Goal: Check status

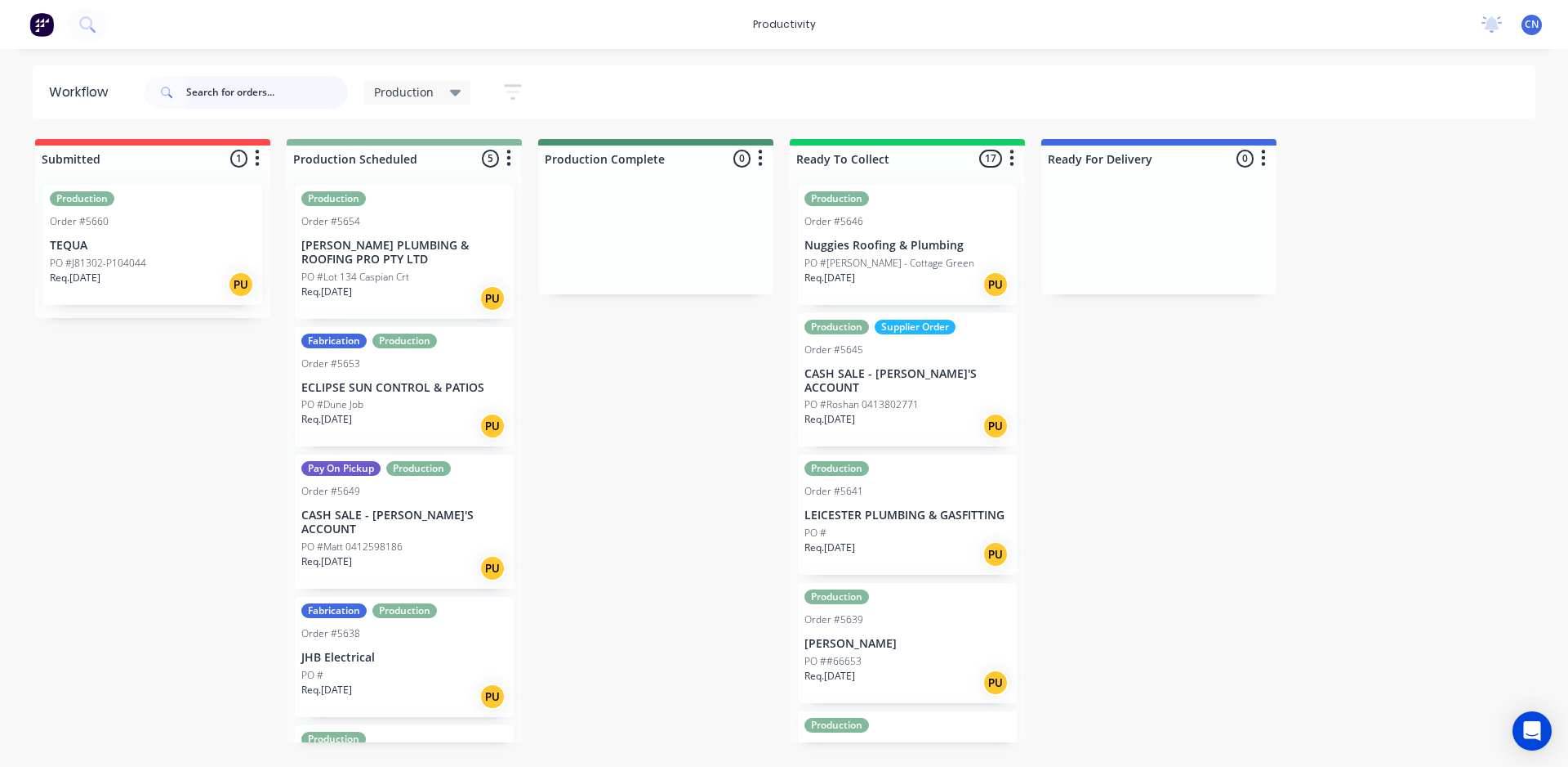
click at [268, 89] on input "text" at bounding box center [267, 92] width 162 height 32
type input "5653"
click at [416, 404] on div "PO #Dune Job" at bounding box center [405, 405] width 206 height 15
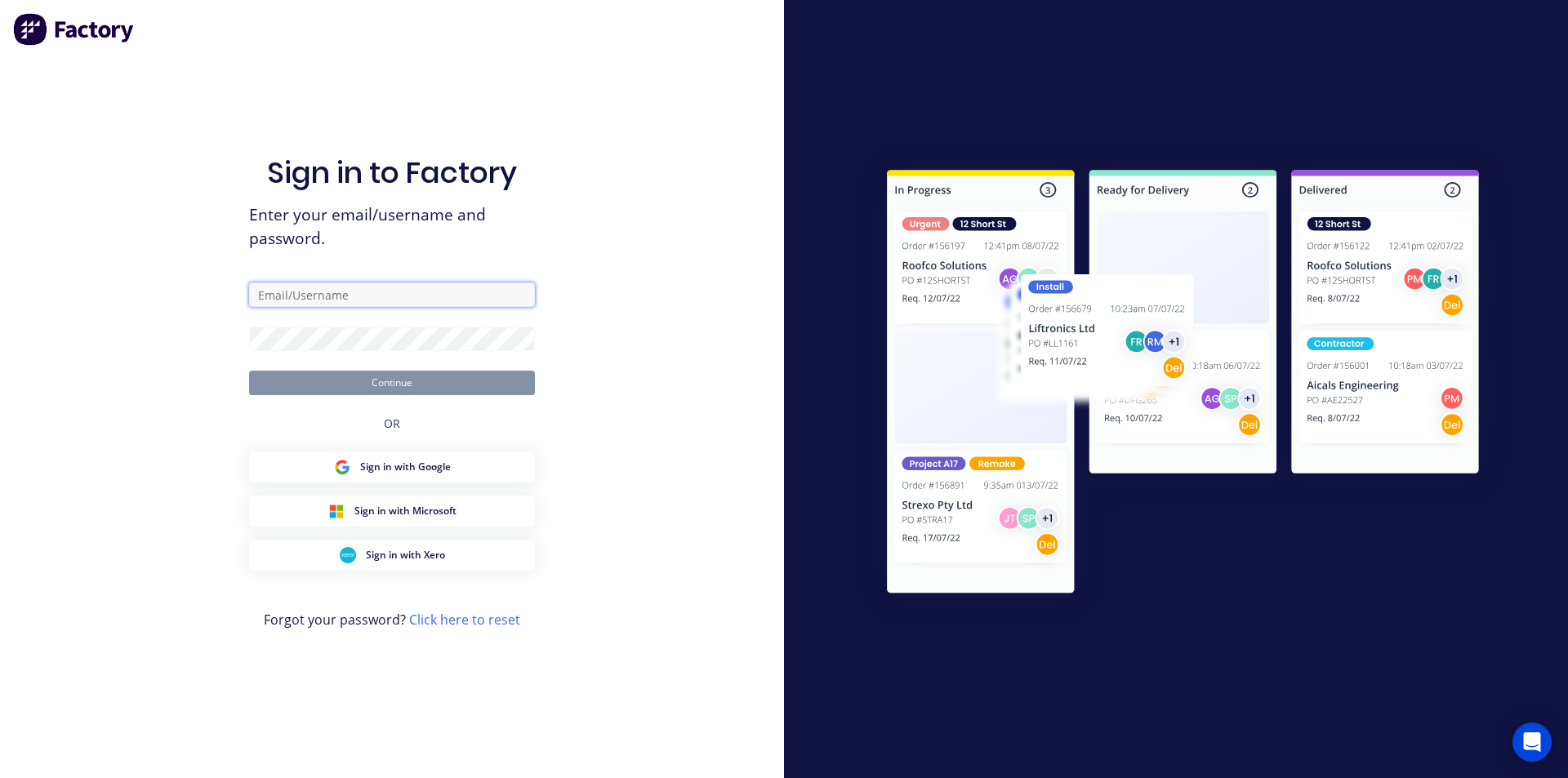
type input "[EMAIL_ADDRESS][DOMAIN_NAME]"
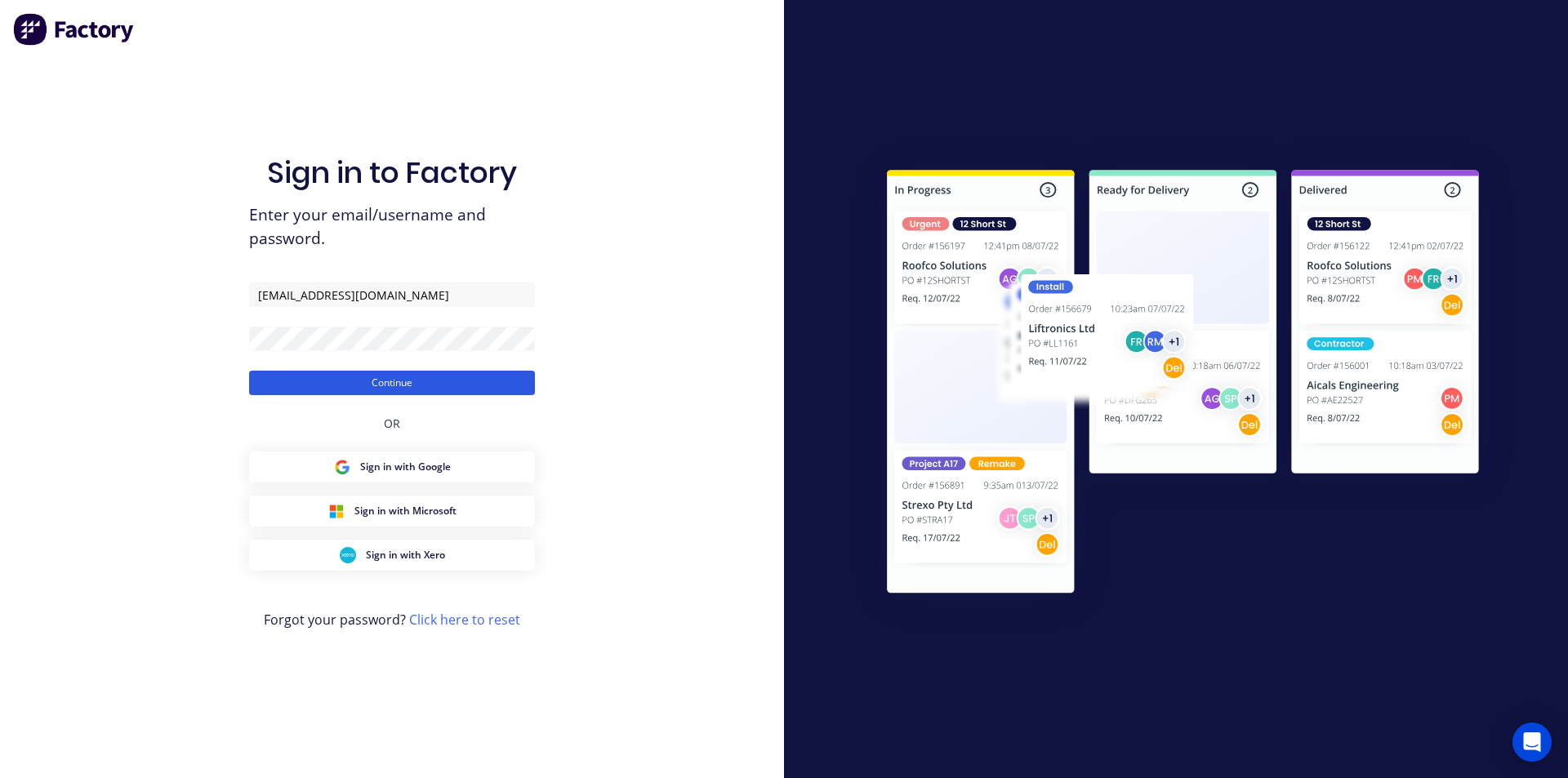
click at [442, 387] on button "Continue" at bounding box center [392, 382] width 286 height 24
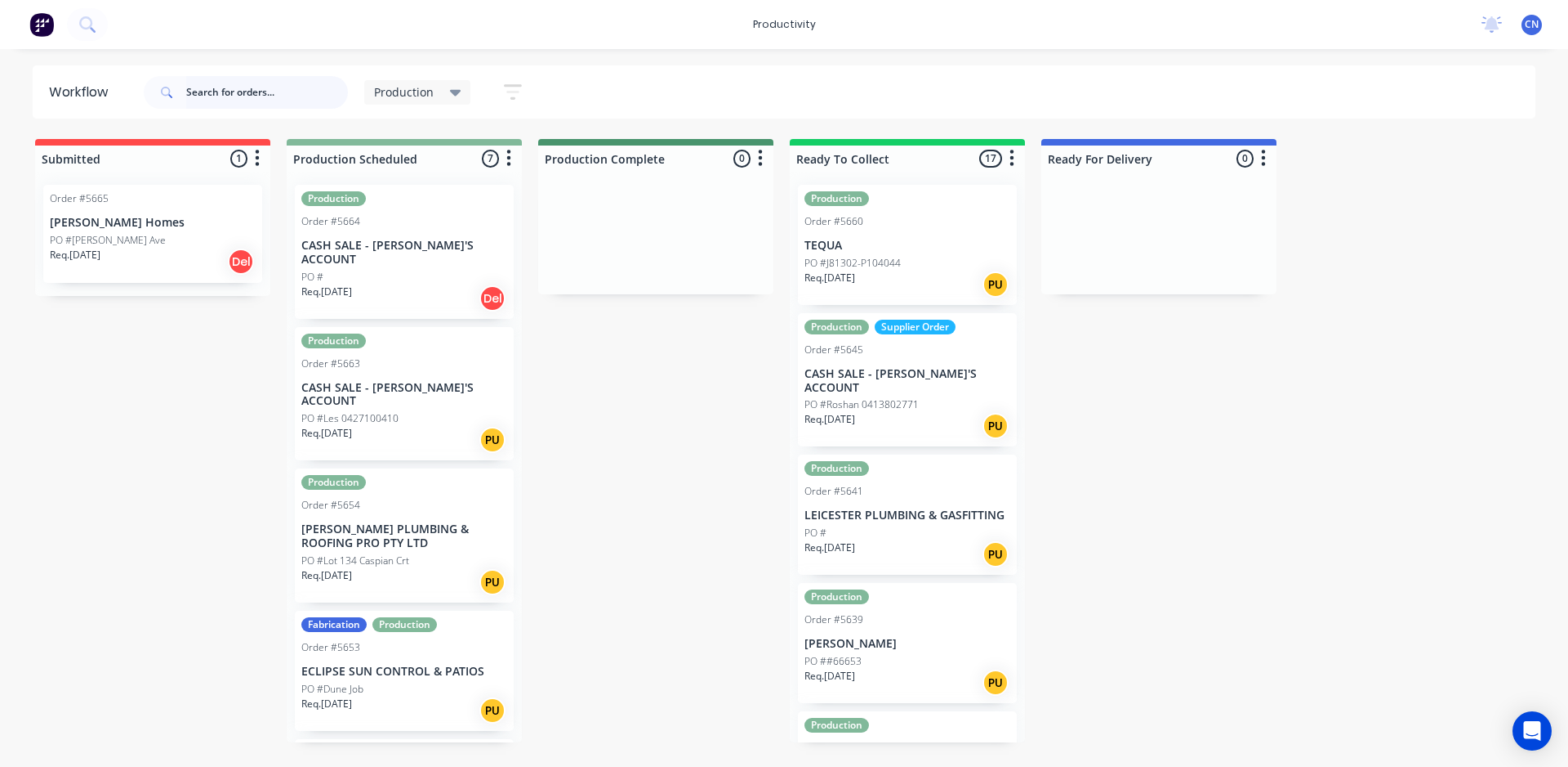
click at [270, 105] on input "text" at bounding box center [267, 92] width 162 height 32
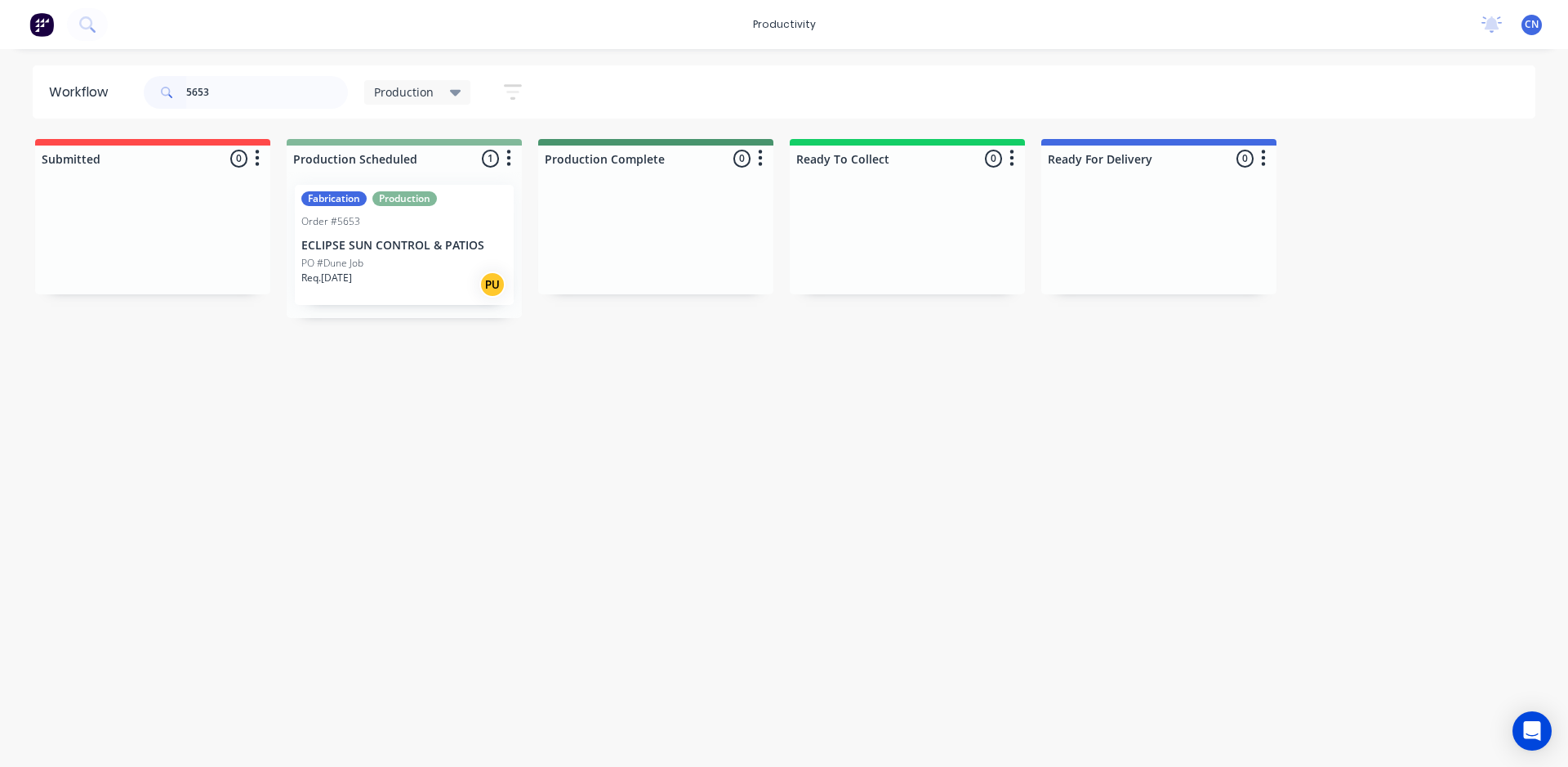
click at [393, 261] on div "PO #Dune Job" at bounding box center [405, 264] width 206 height 15
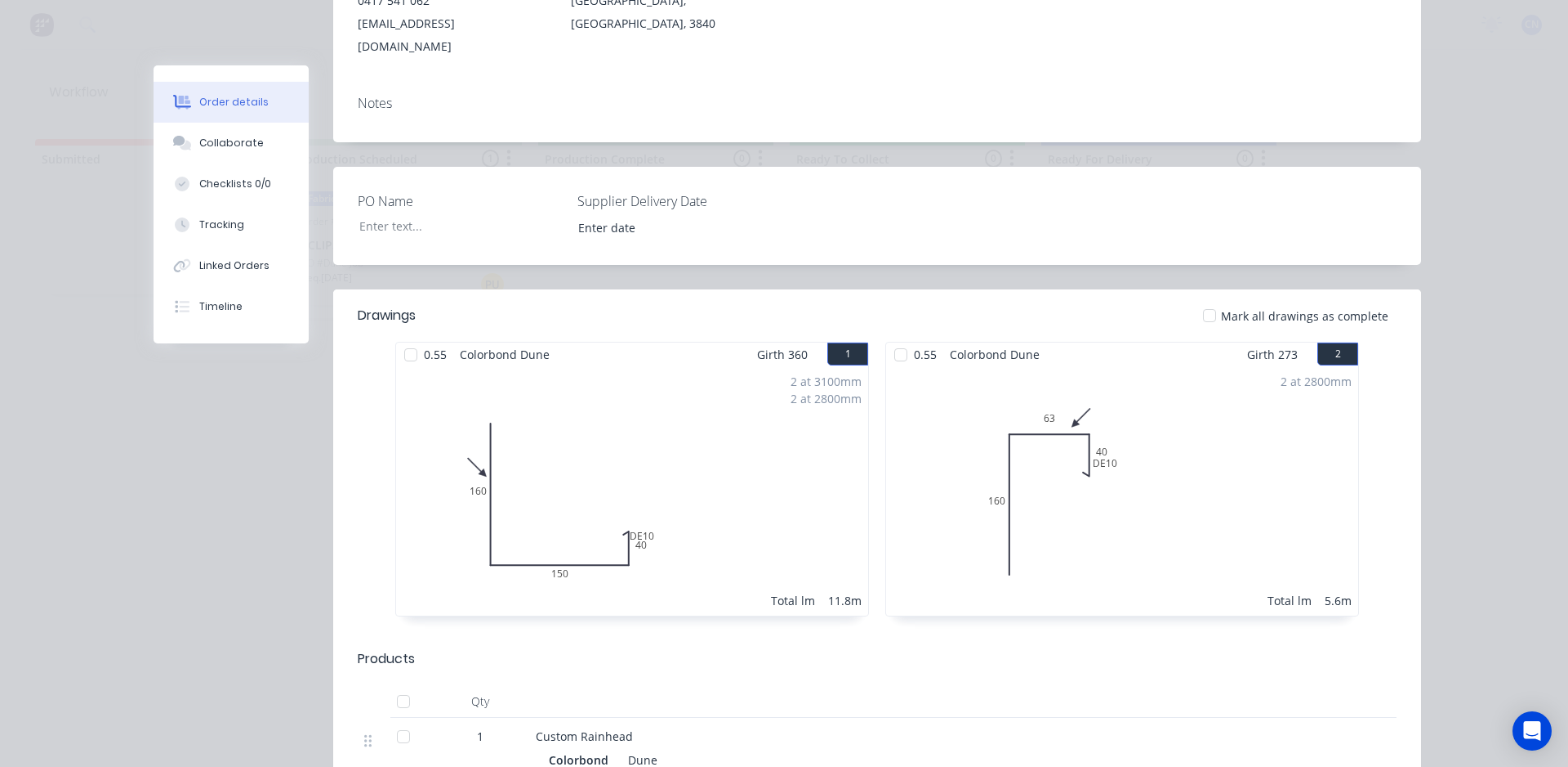
scroll to position [327, 0]
click at [525, 364] on div "2 at 3100mm 2 at 2800mm Total lm 11.8m" at bounding box center [633, 488] width 472 height 250
click at [893, 336] on div at bounding box center [900, 352] width 32 height 32
click at [400, 336] on div at bounding box center [411, 352] width 32 height 32
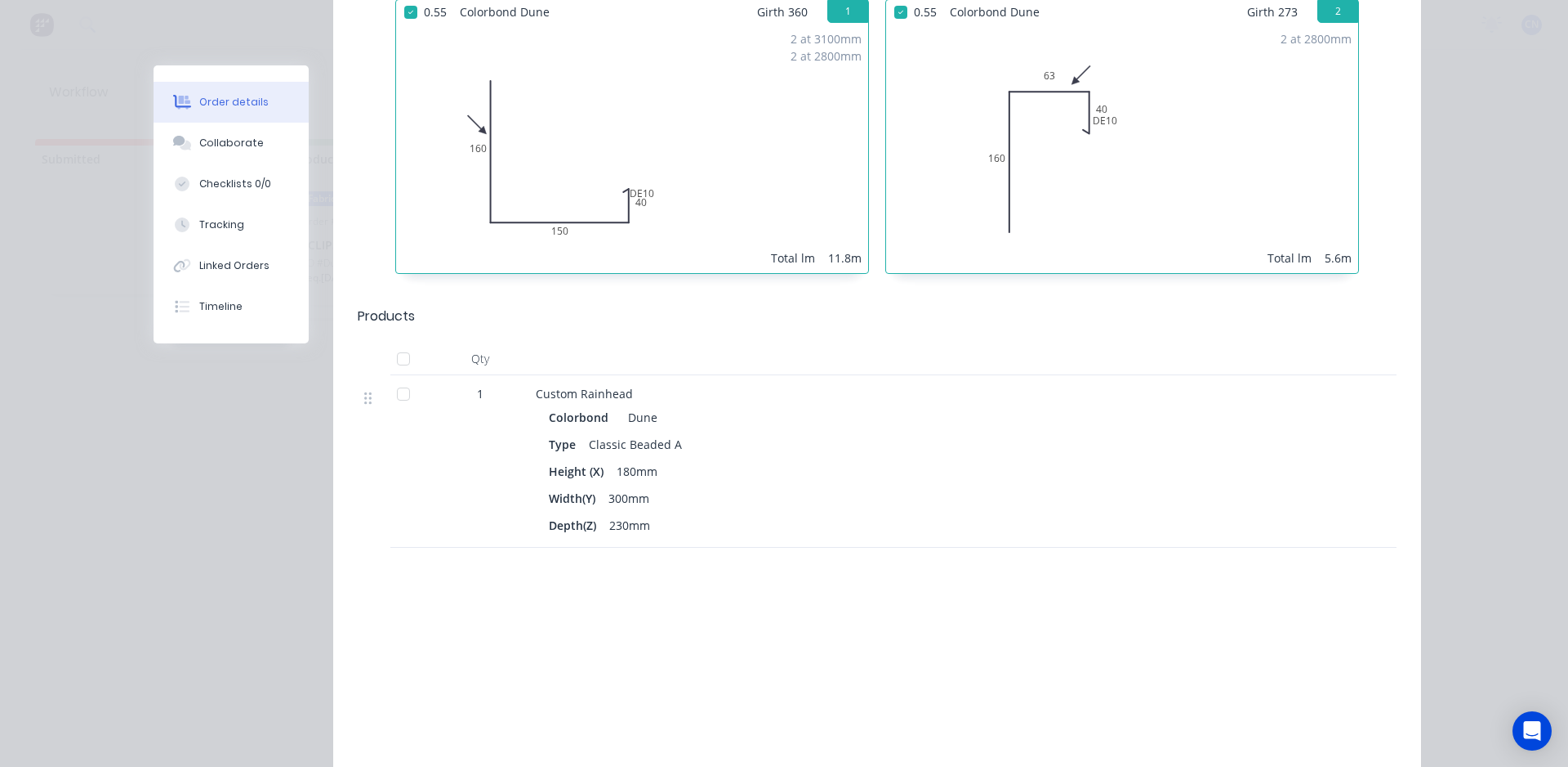
scroll to position [735, 0]
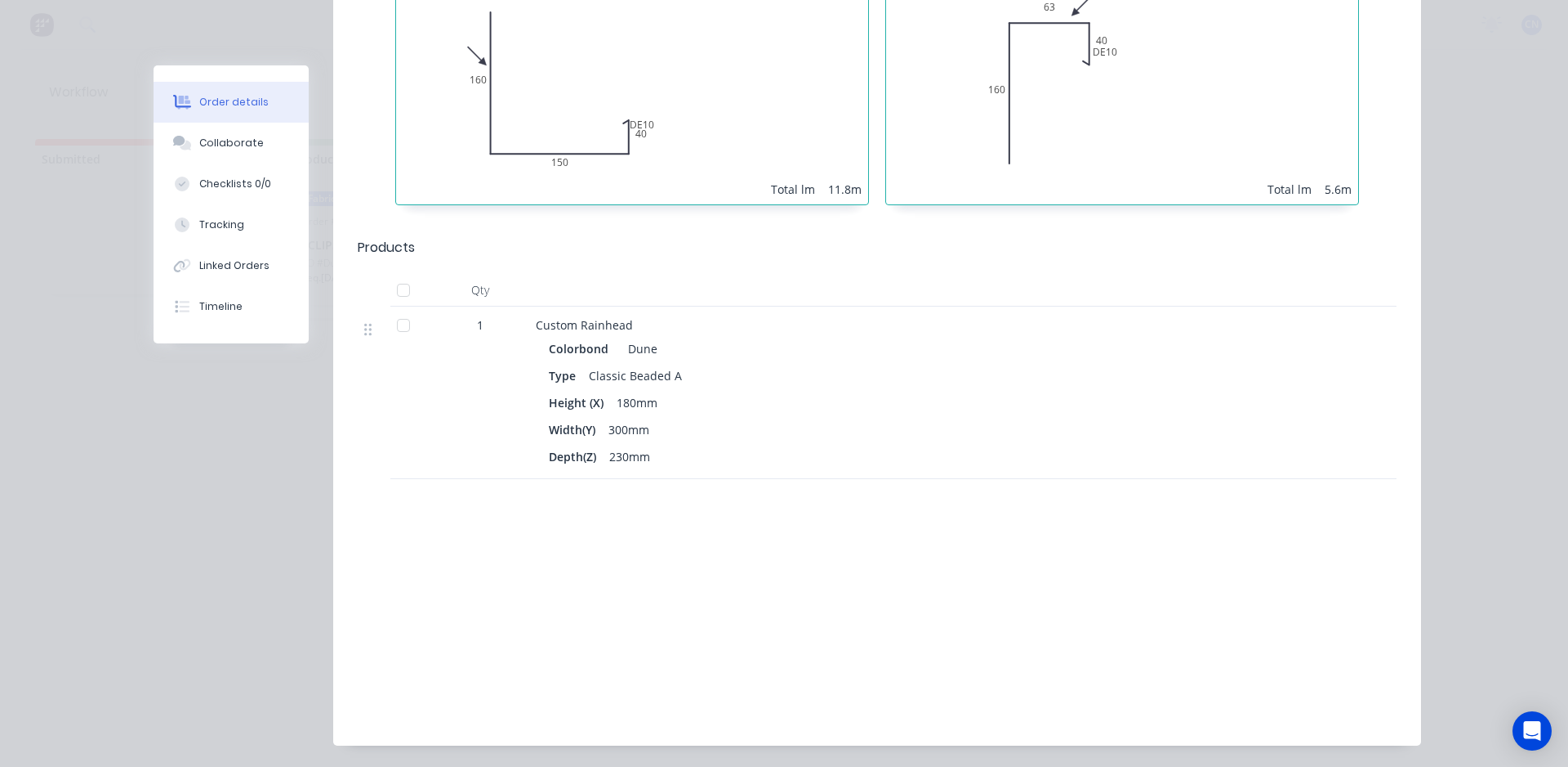
click at [392, 309] on div at bounding box center [403, 324] width 32 height 32
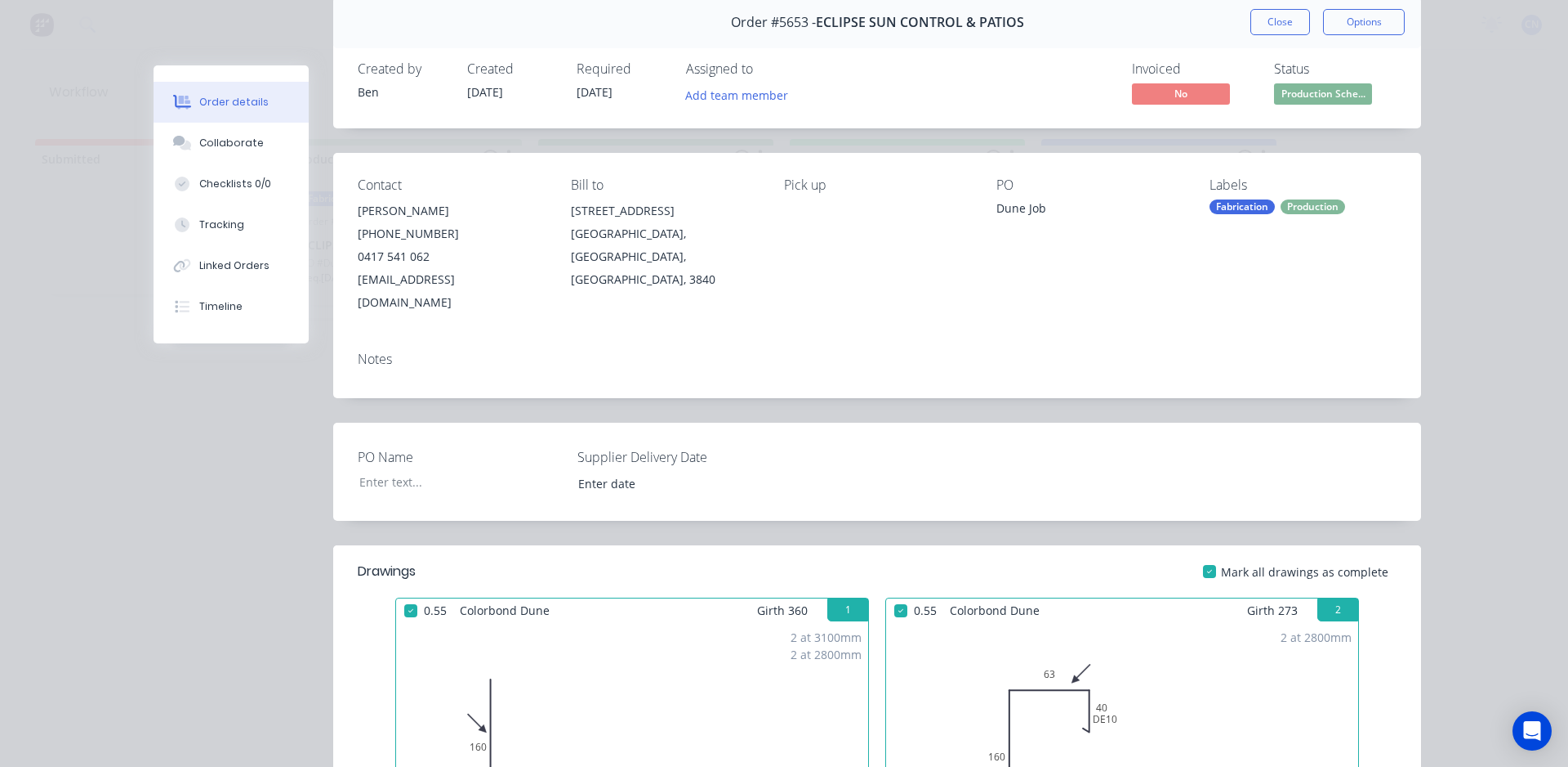
scroll to position [0, 0]
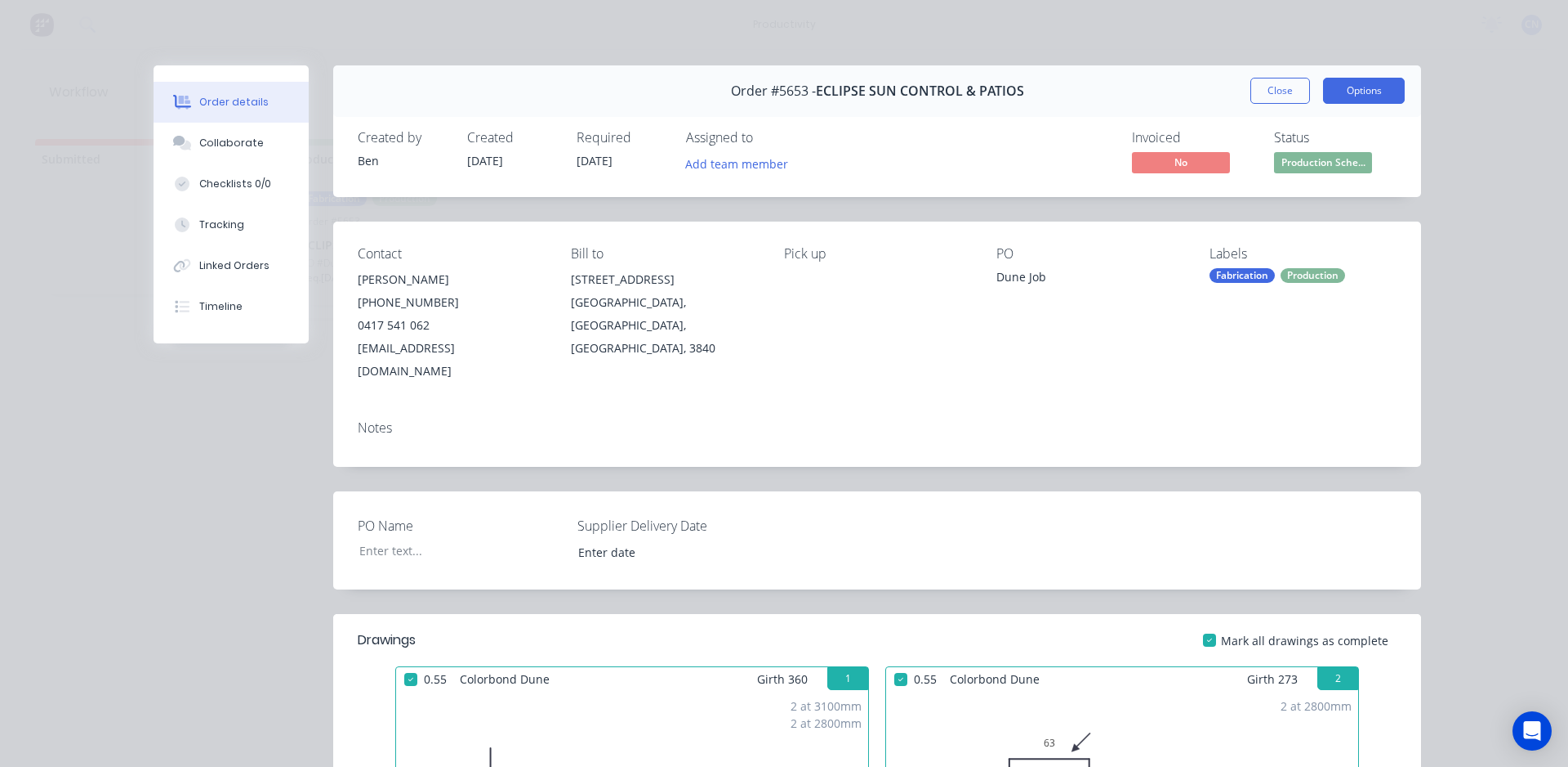
click at [1344, 96] on button "Options" at bounding box center [1364, 90] width 81 height 26
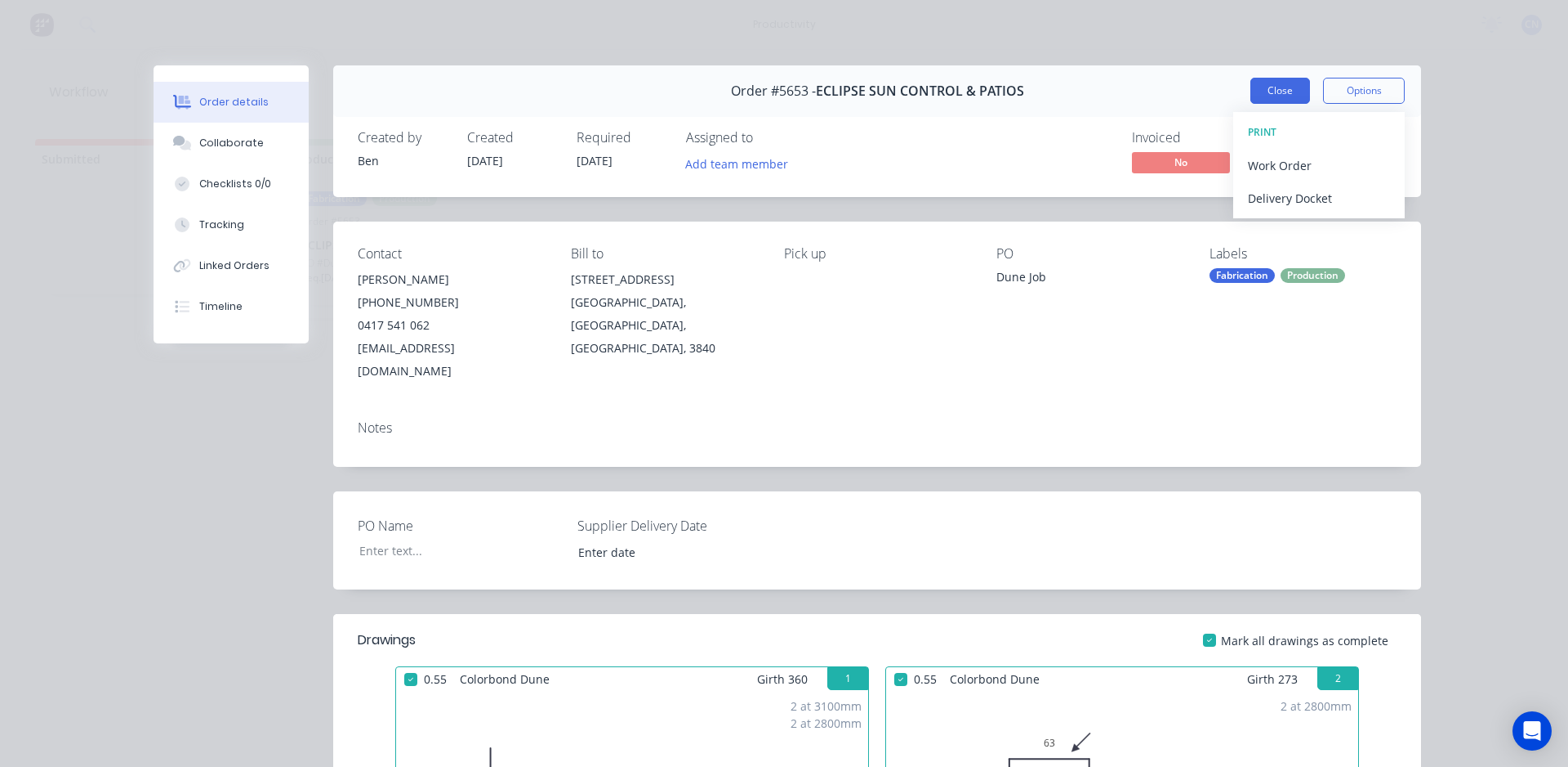
click at [1272, 82] on button "Close" at bounding box center [1280, 90] width 60 height 26
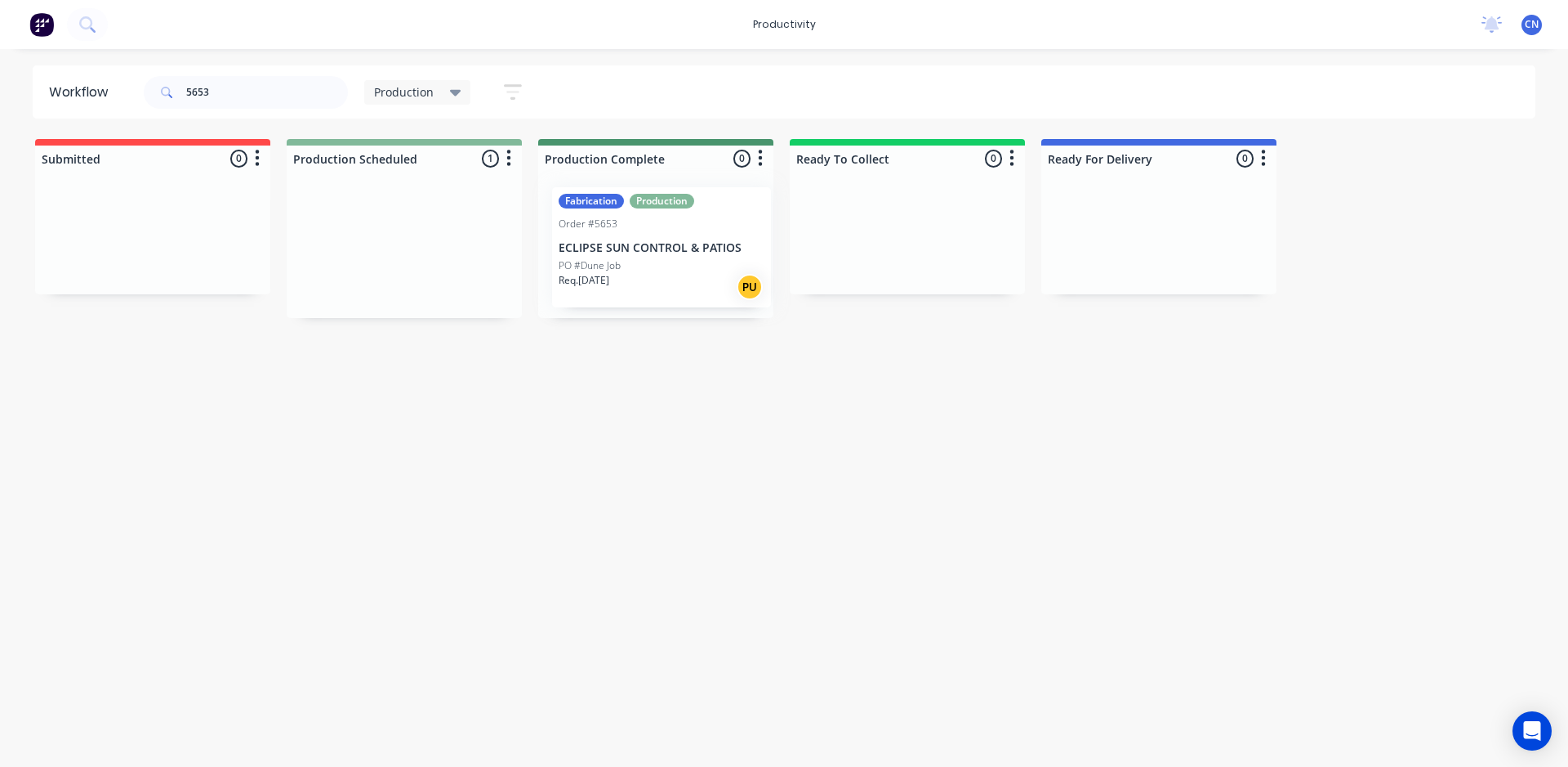
drag, startPoint x: 435, startPoint y: 226, endPoint x: 698, endPoint y: 229, distance: 263.0
click at [698, 229] on div "Submitted 0 Sort By Created date Required date Order number Customer name Most …" at bounding box center [1231, 228] width 2488 height 179
click at [753, 384] on div "Mark as Picked Up" at bounding box center [779, 384] width 164 height 33
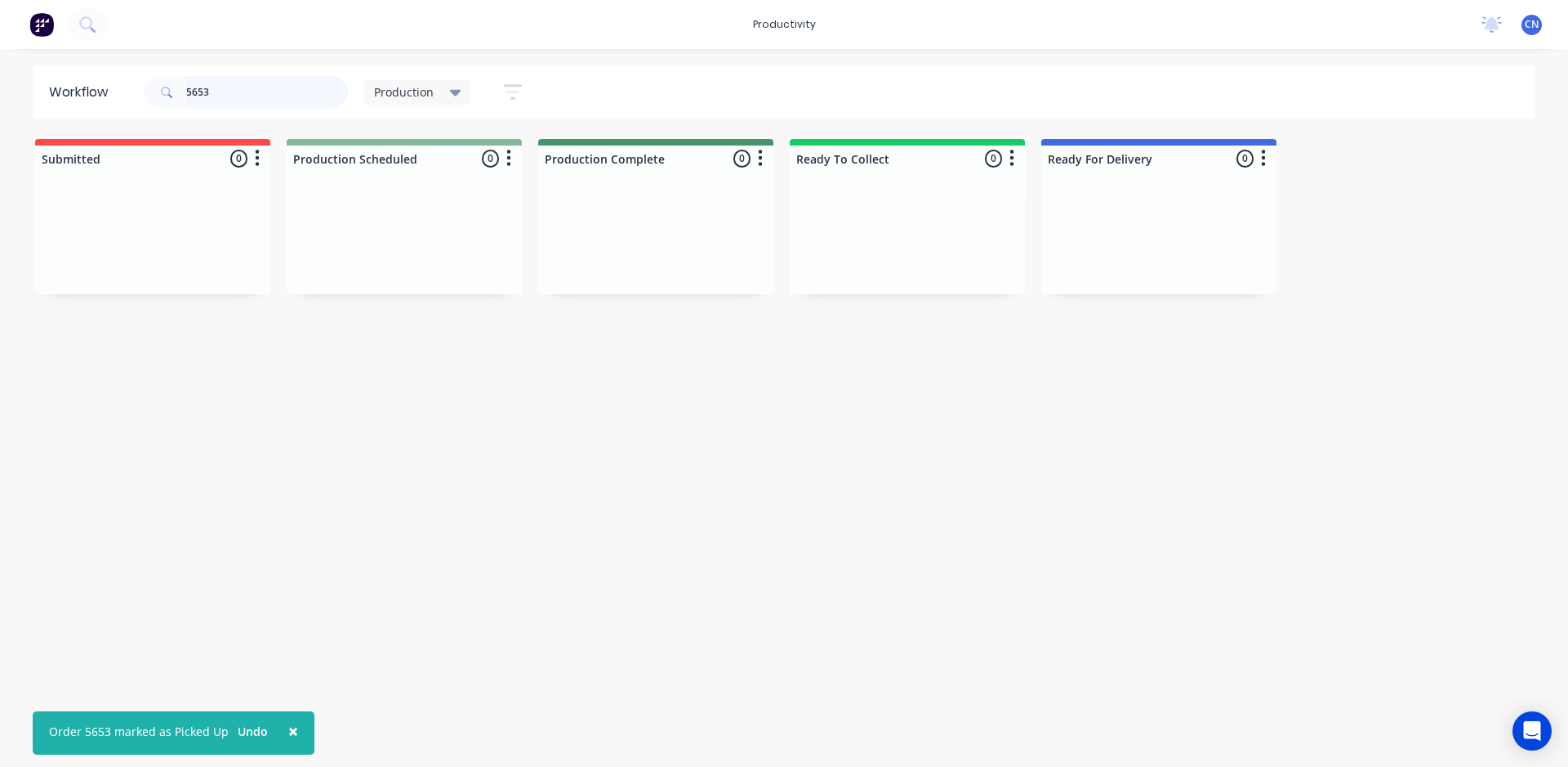
click at [224, 92] on input "5653" at bounding box center [267, 92] width 162 height 32
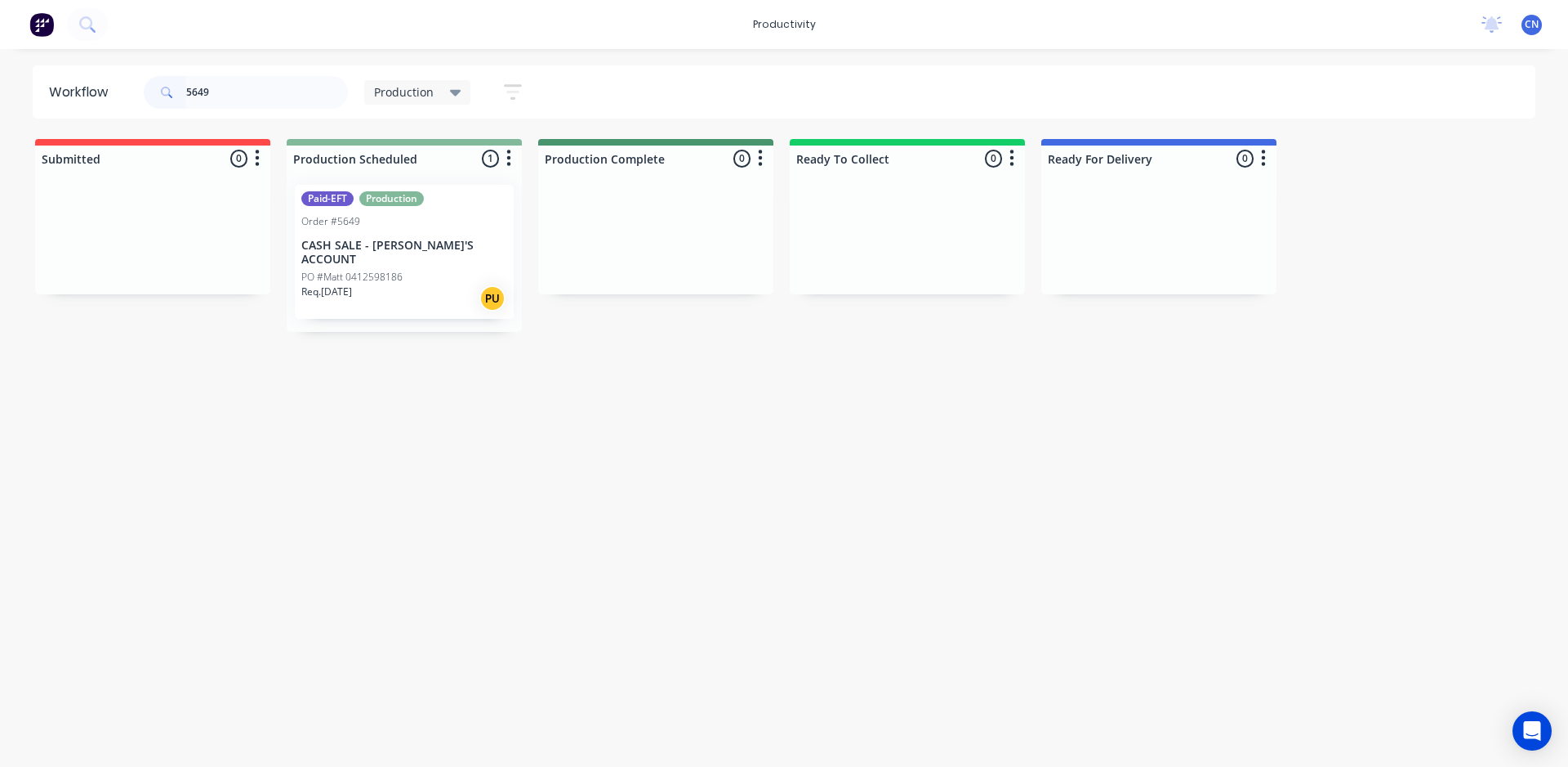
click at [388, 285] on div "Req. [DATE] PU" at bounding box center [405, 298] width 206 height 27
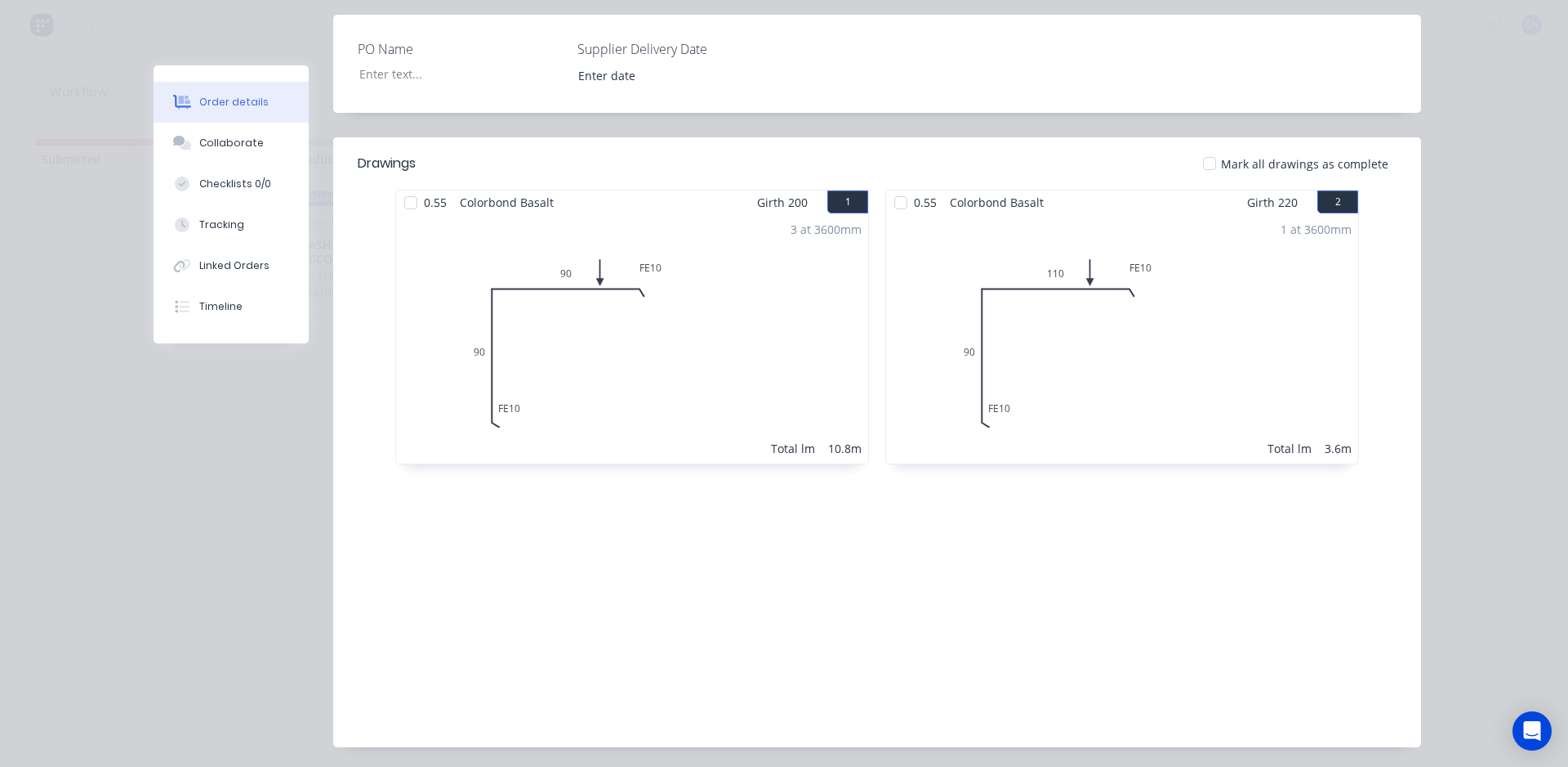
scroll to position [389, 0]
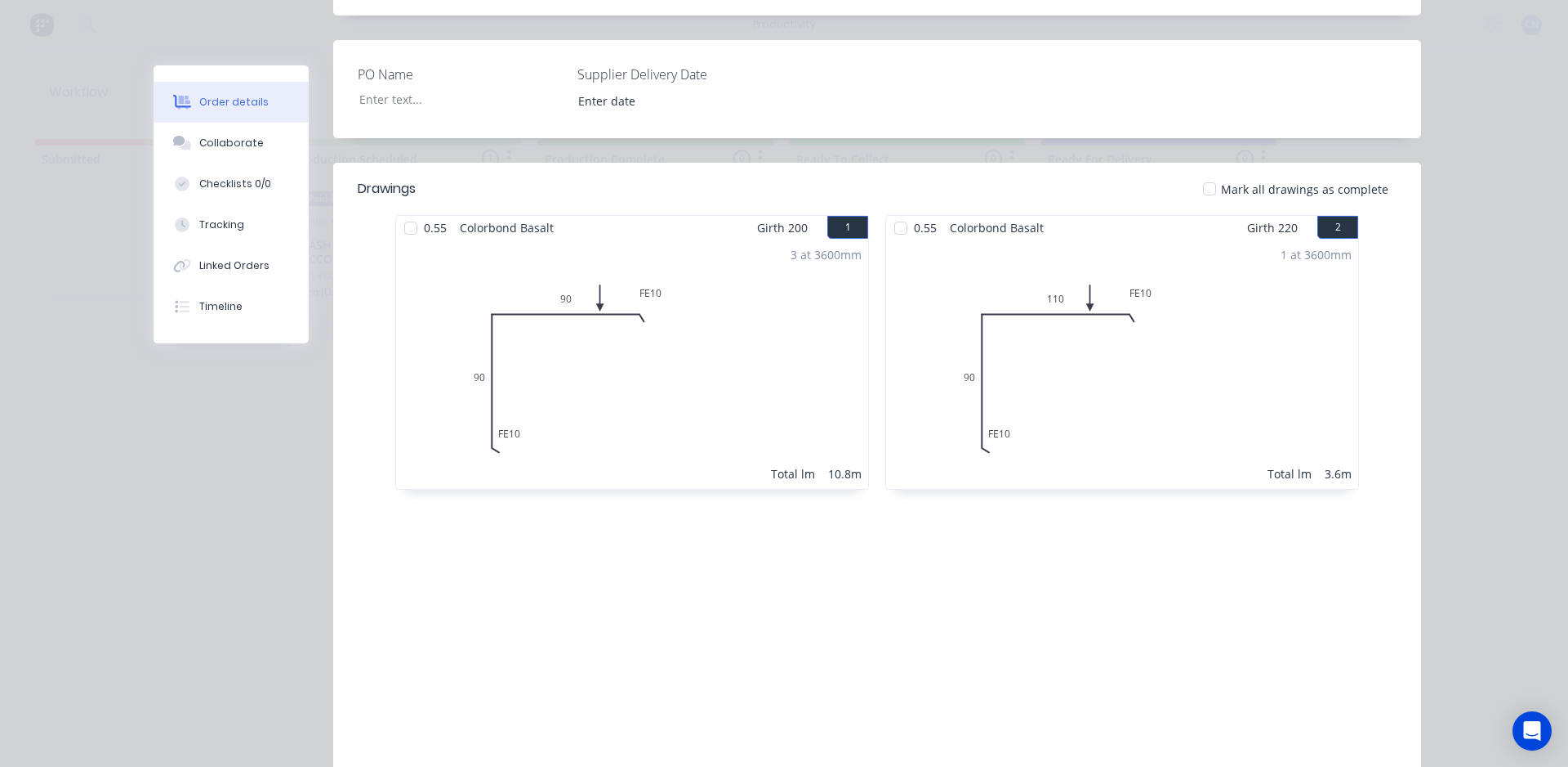
click at [402, 228] on div at bounding box center [411, 227] width 32 height 32
click at [890, 233] on div at bounding box center [900, 227] width 32 height 32
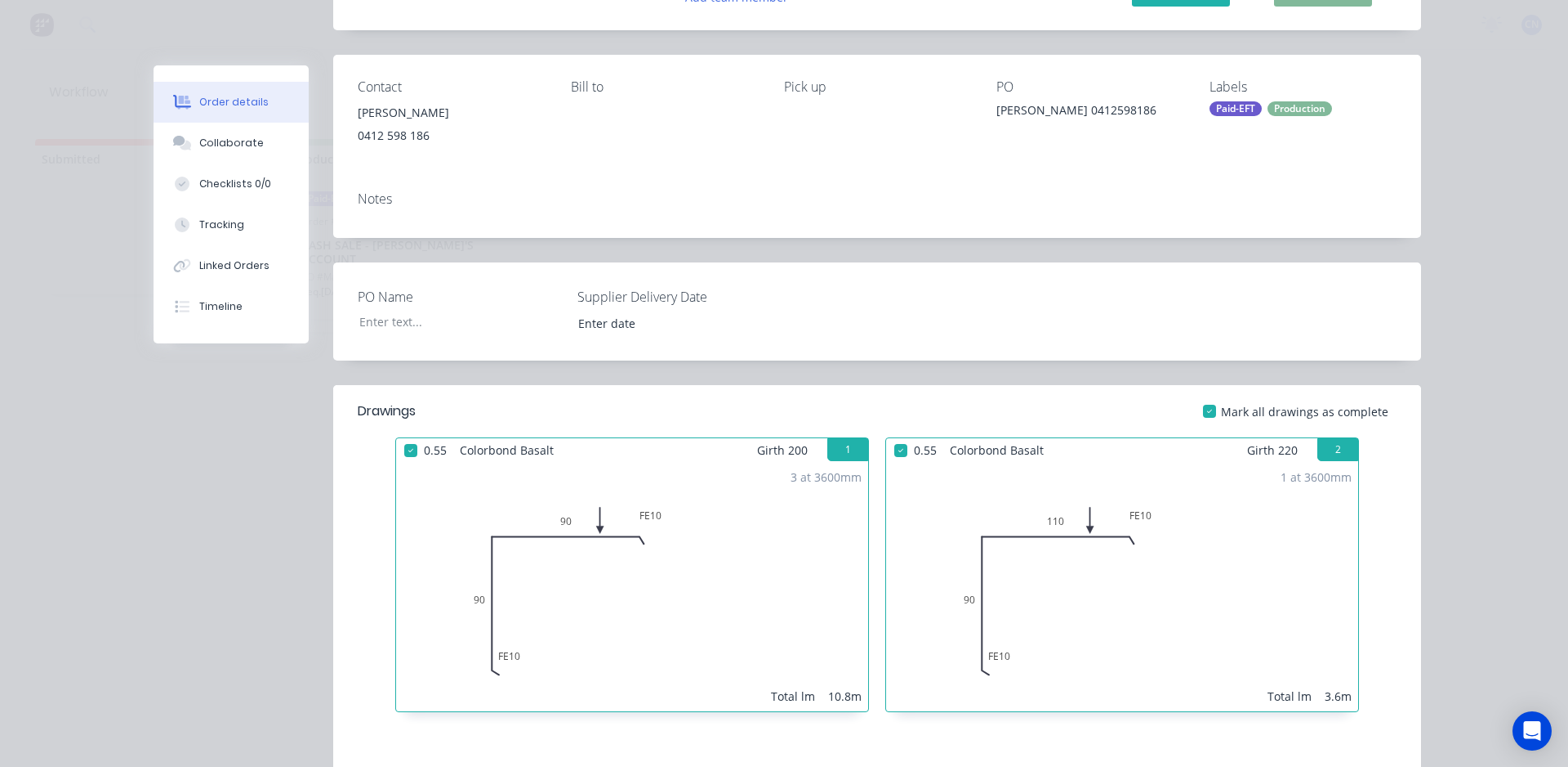
scroll to position [62, 0]
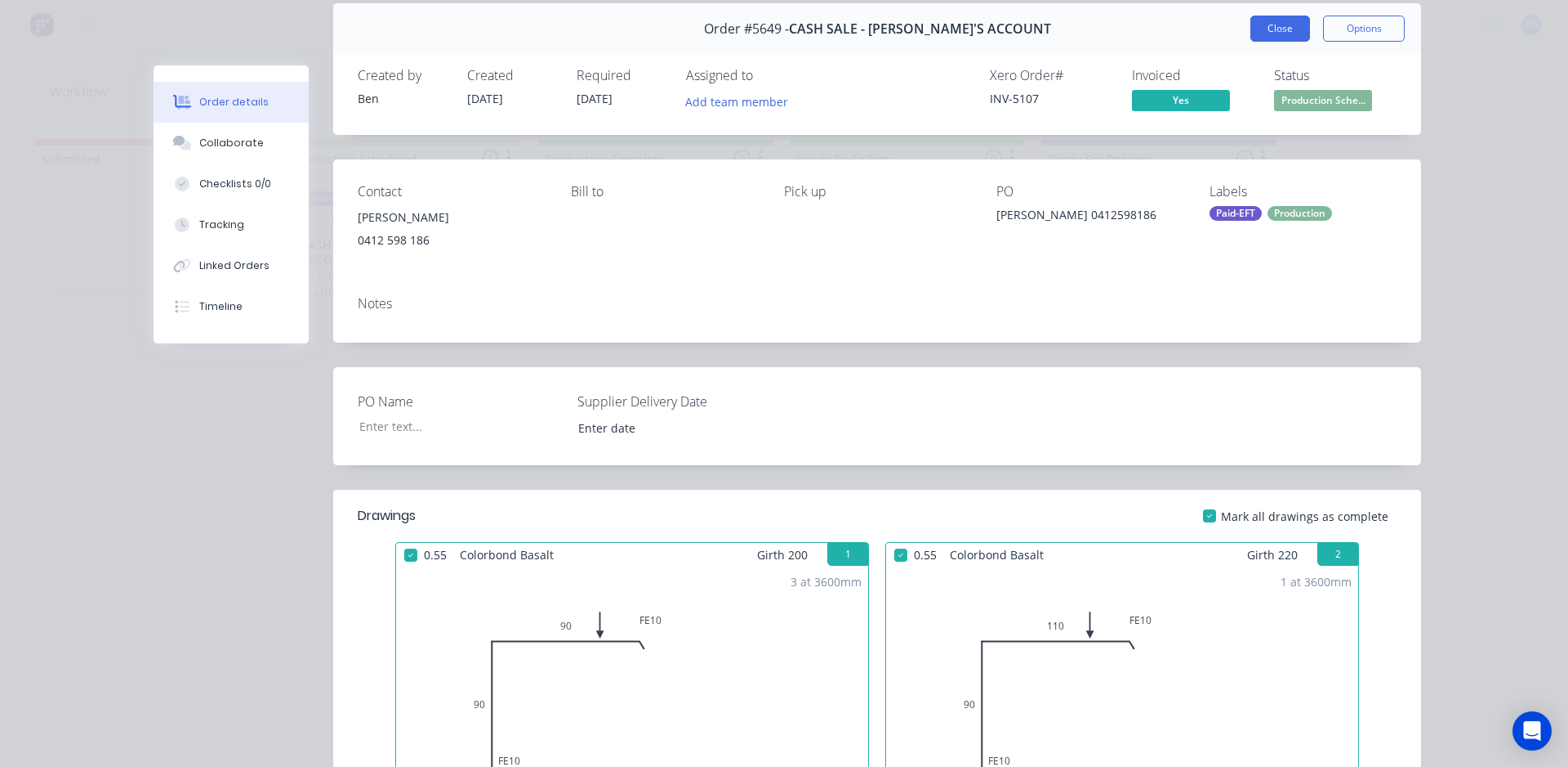
click at [1263, 37] on button "Close" at bounding box center [1280, 28] width 60 height 26
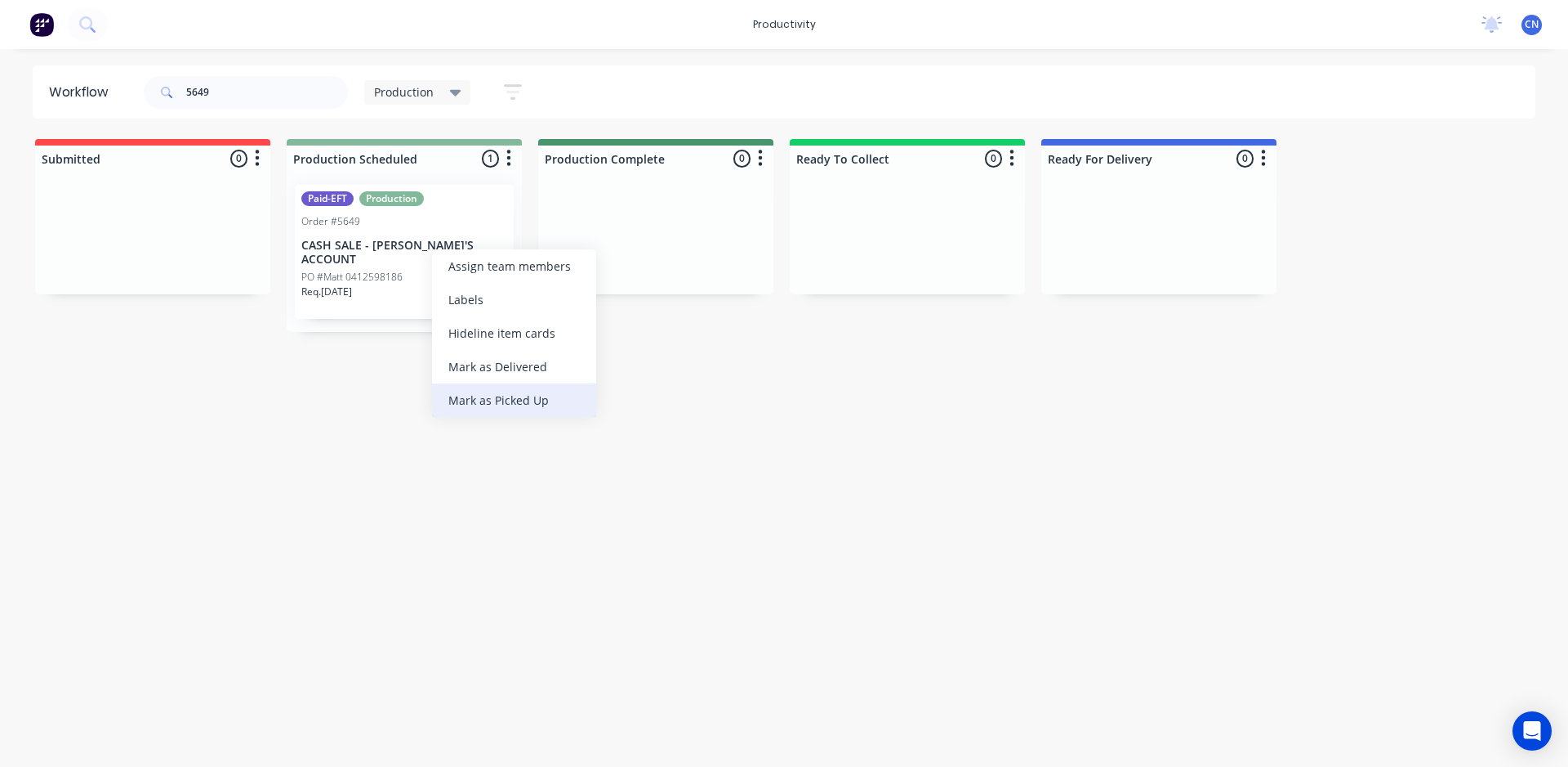
click at [499, 388] on div "Mark as Picked Up" at bounding box center [514, 400] width 164 height 33
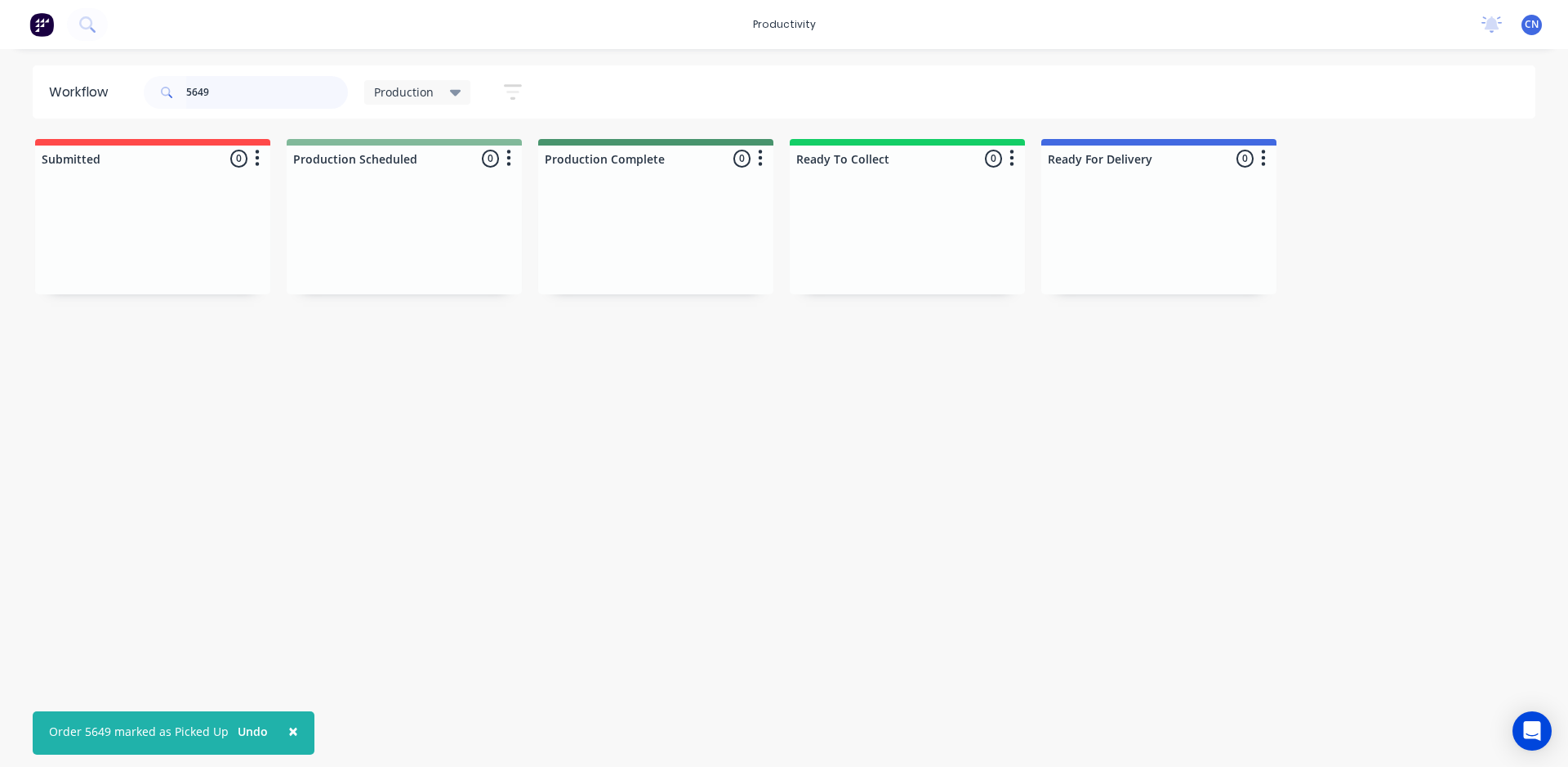
click at [255, 95] on input "5649" at bounding box center [267, 92] width 162 height 32
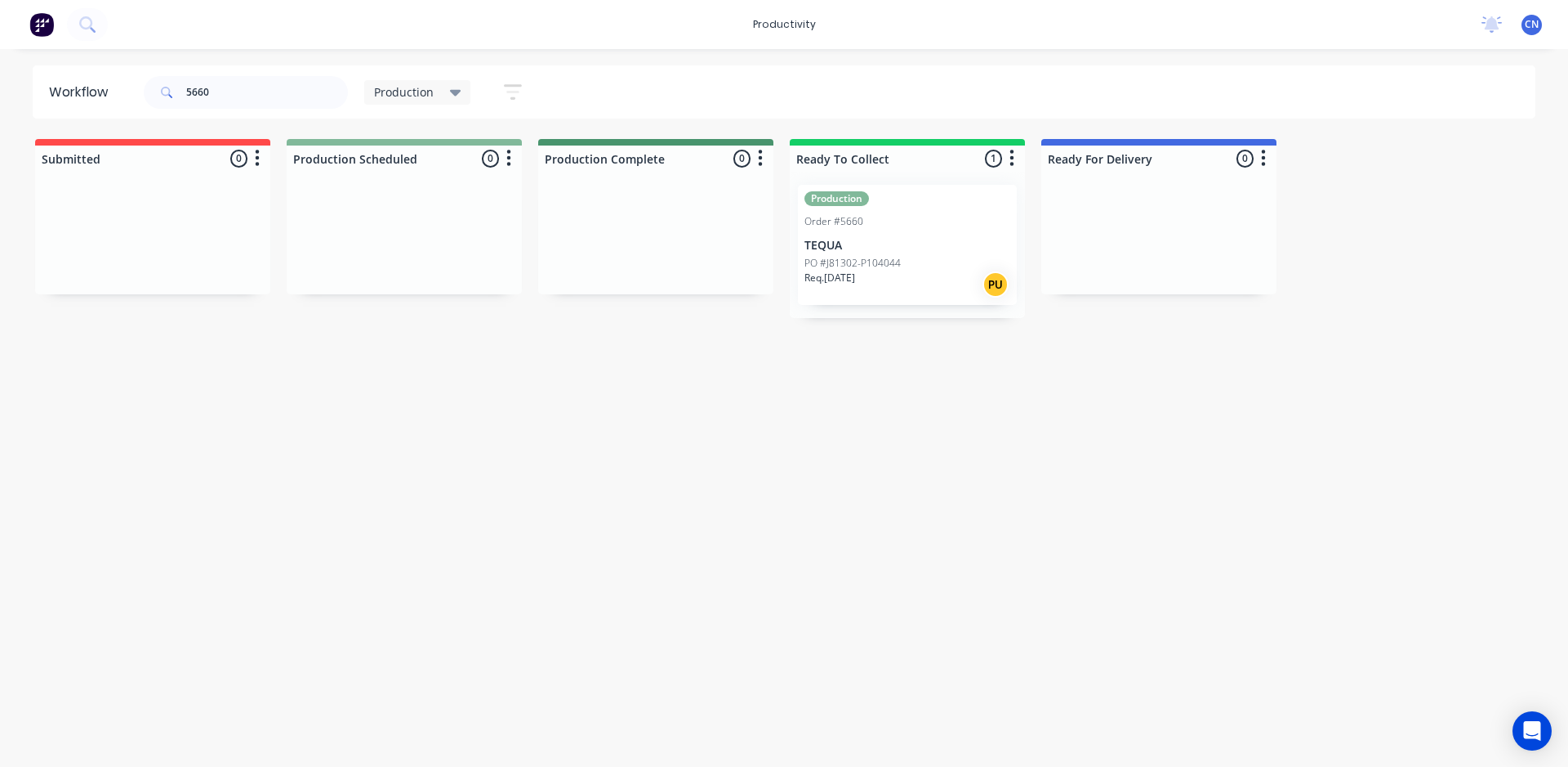
click at [867, 245] on p "TEQUA" at bounding box center [908, 245] width 206 height 14
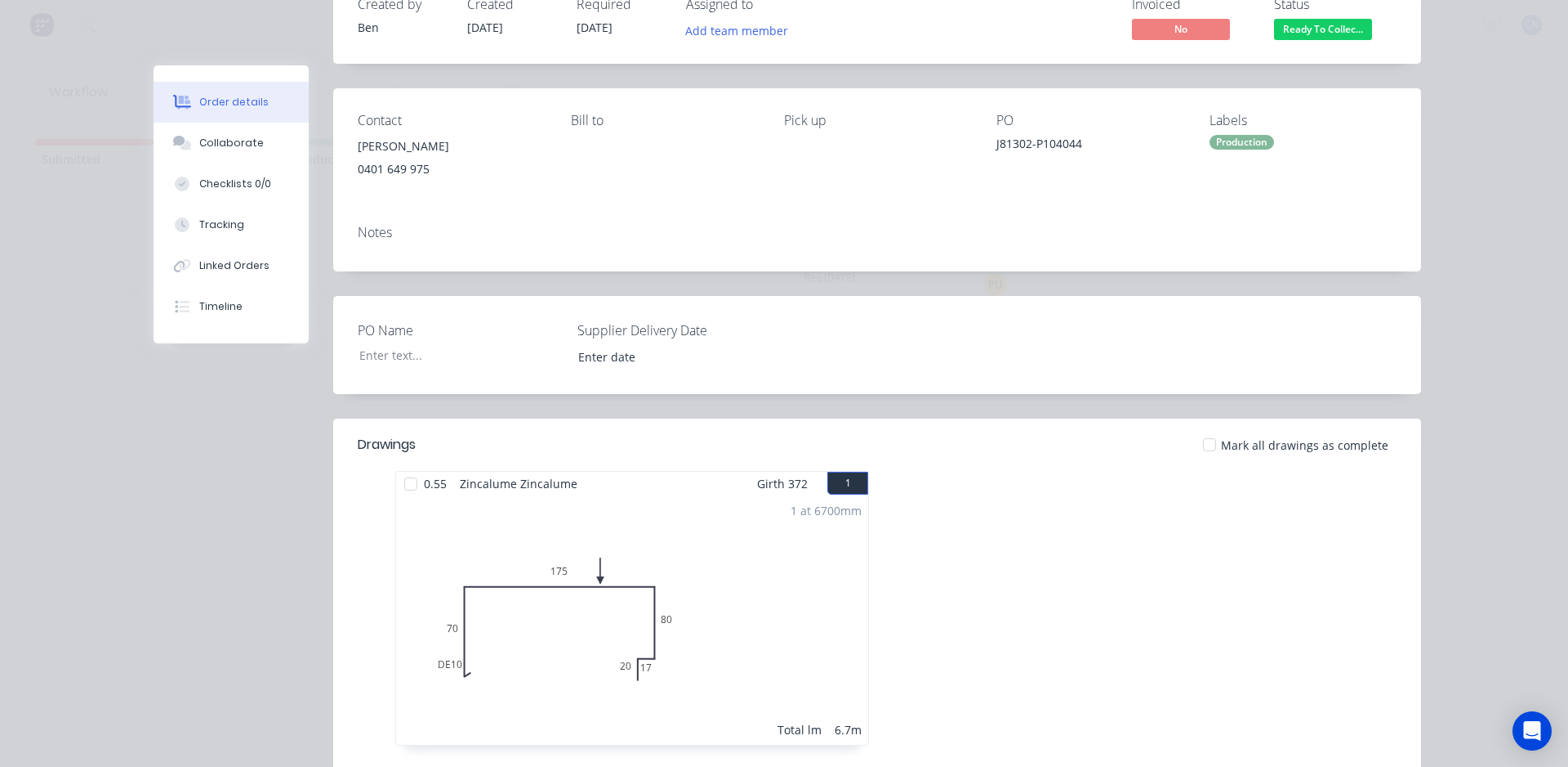
scroll to position [327, 0]
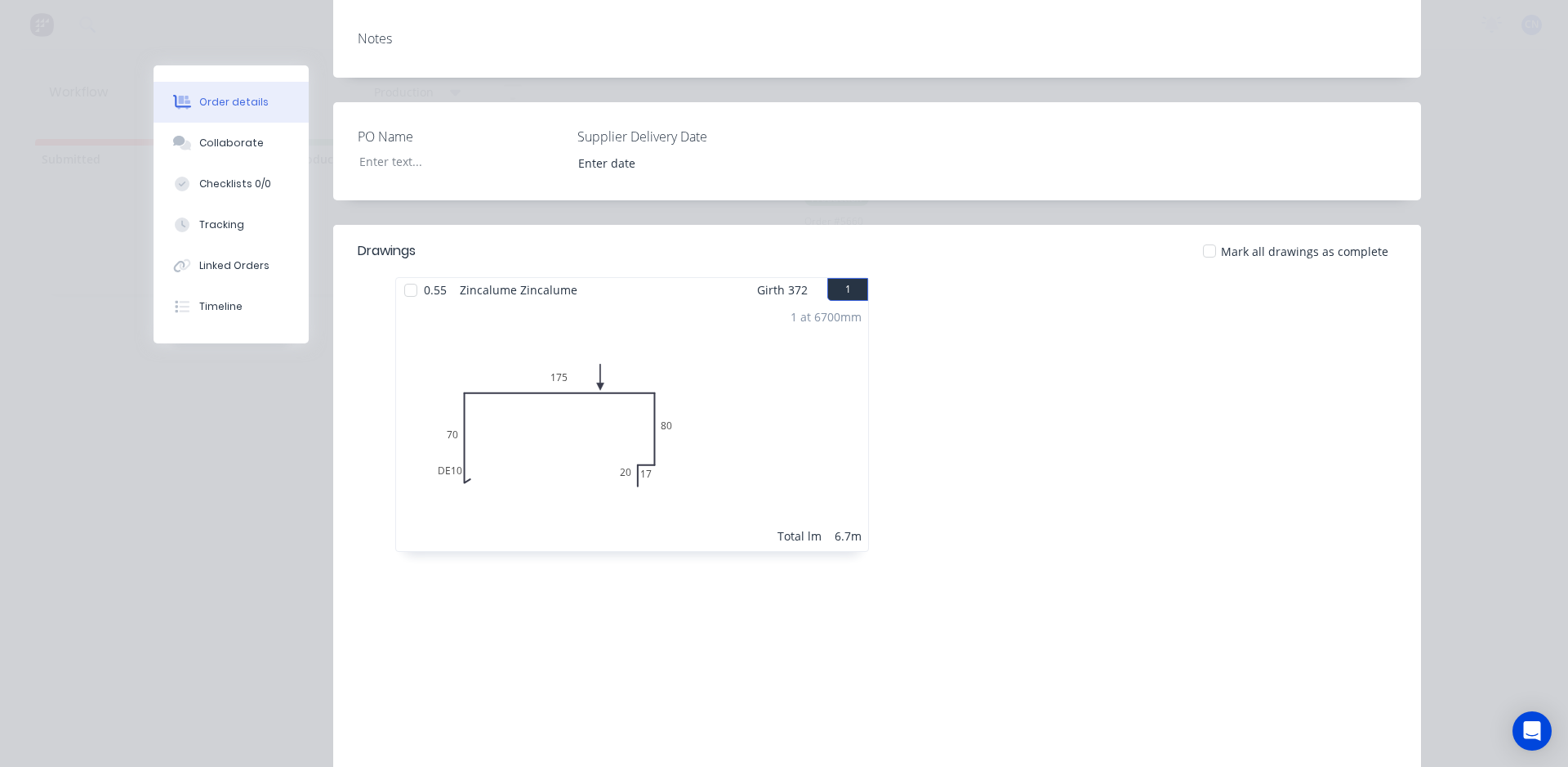
click at [406, 293] on div at bounding box center [411, 289] width 32 height 32
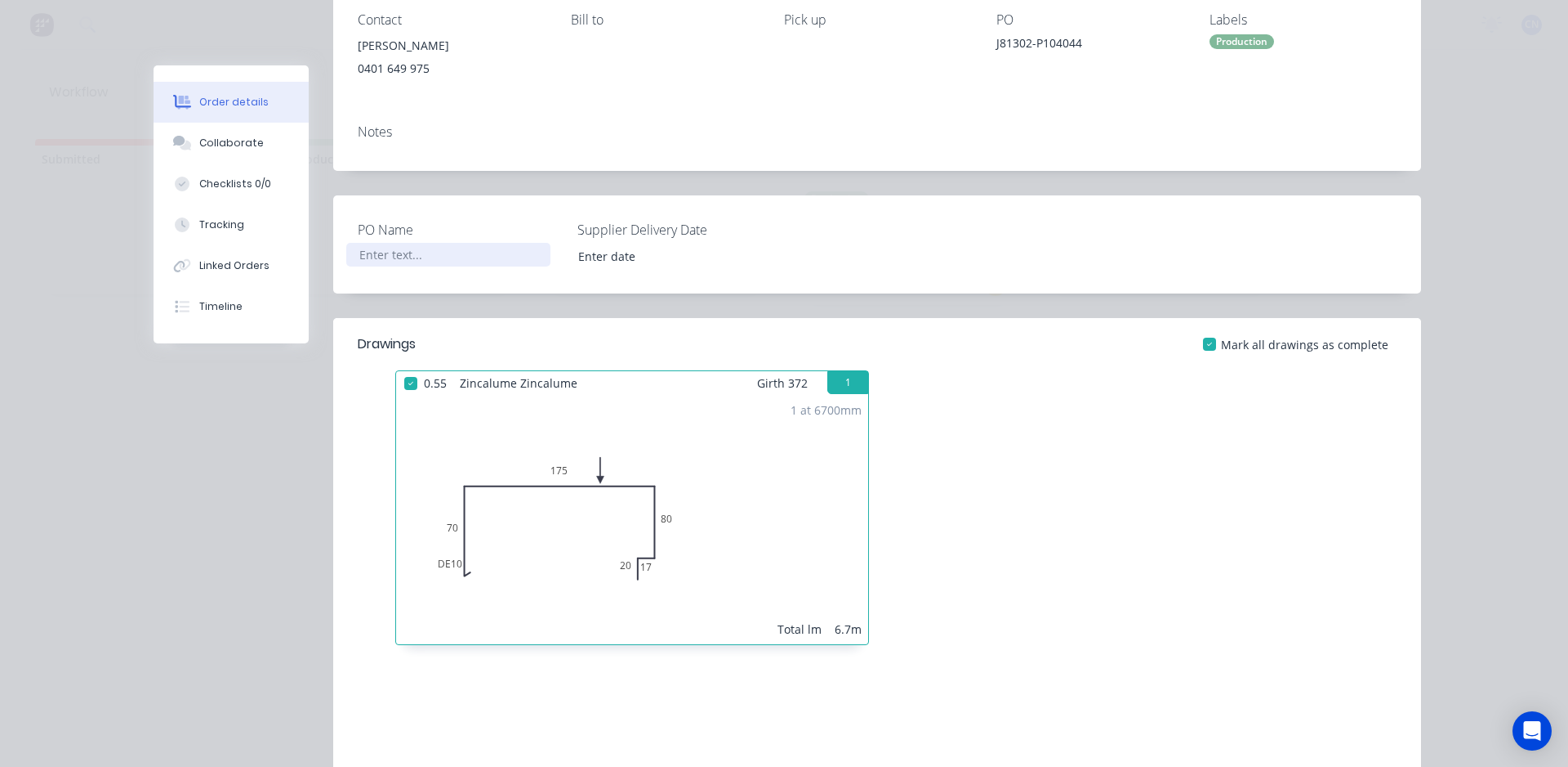
scroll to position [0, 0]
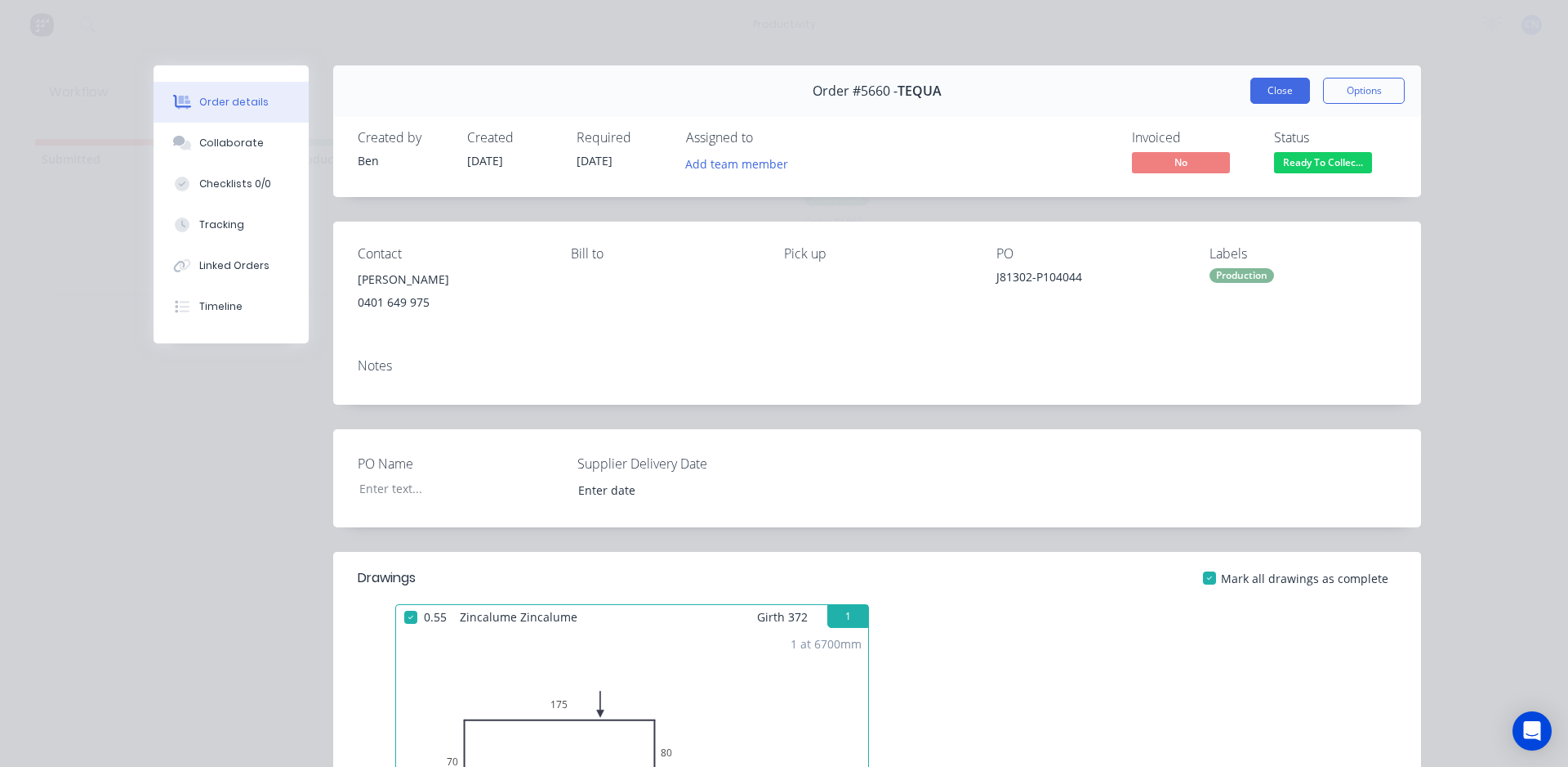
click at [1283, 89] on button "Close" at bounding box center [1280, 90] width 60 height 26
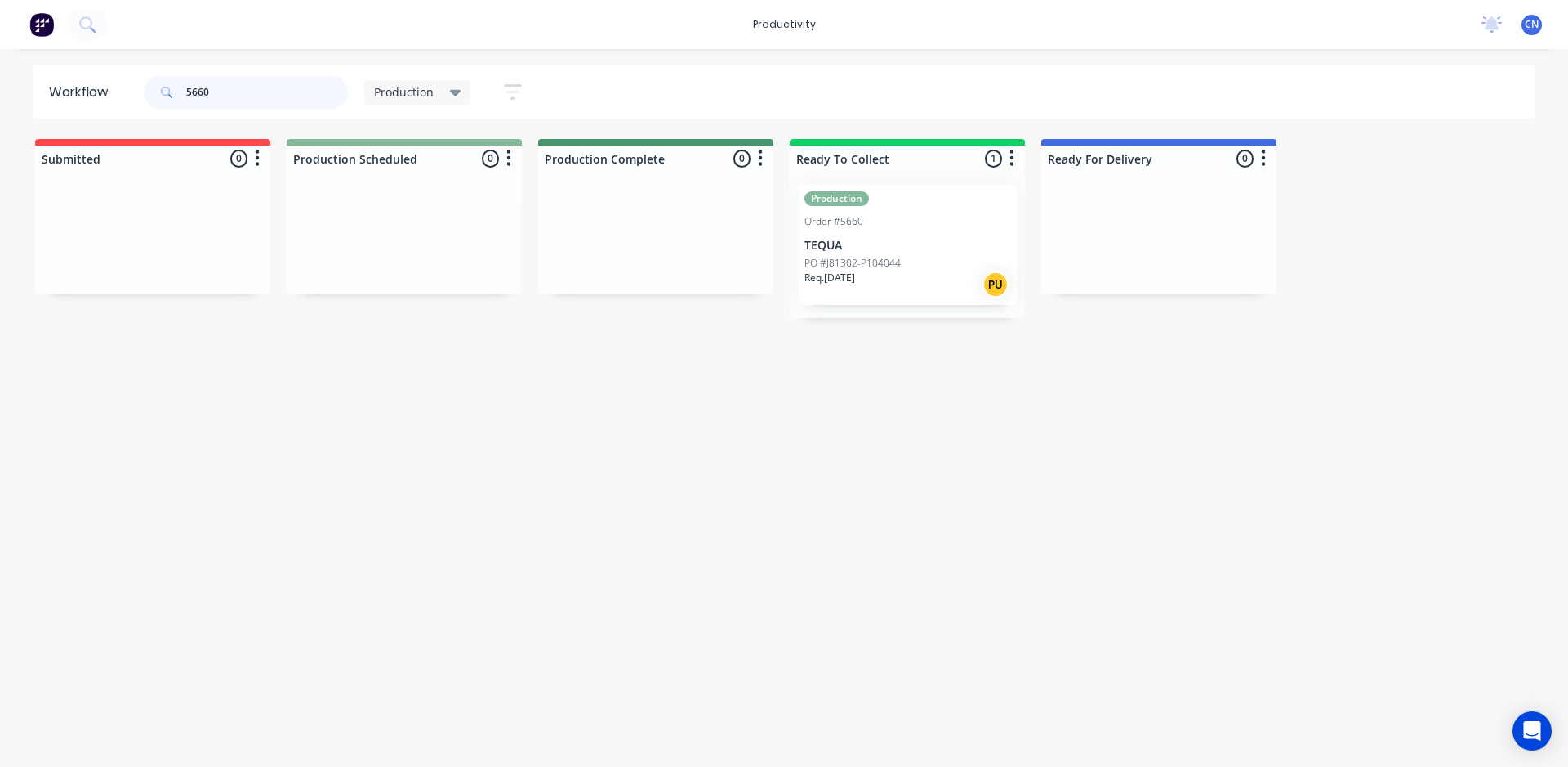
click at [274, 90] on input "5660" at bounding box center [267, 92] width 162 height 32
type input "5664"
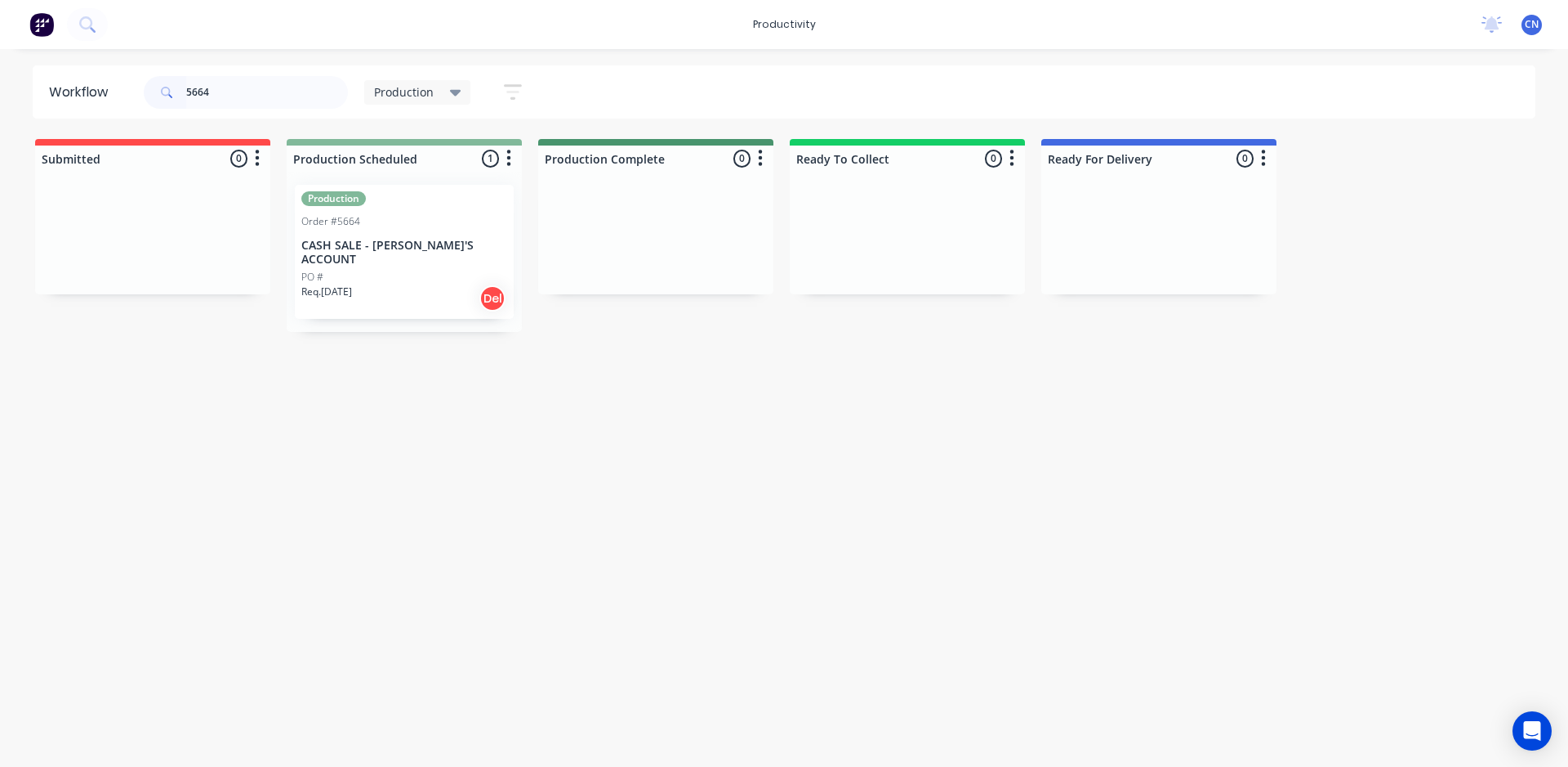
click at [409, 247] on p "CASH SALE - [PERSON_NAME]'S ACCOUNT" at bounding box center [405, 252] width 206 height 27
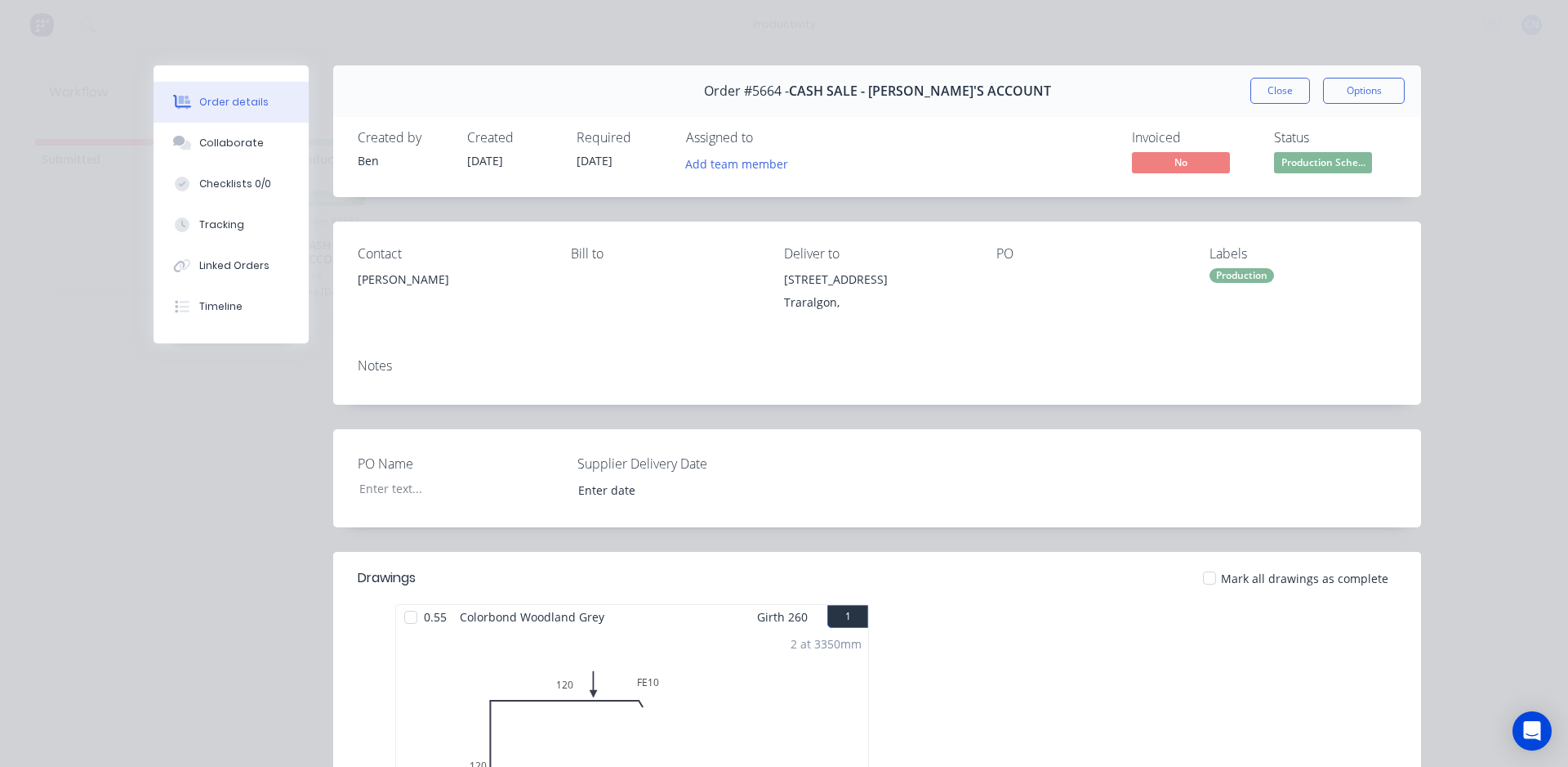
scroll to position [245, 0]
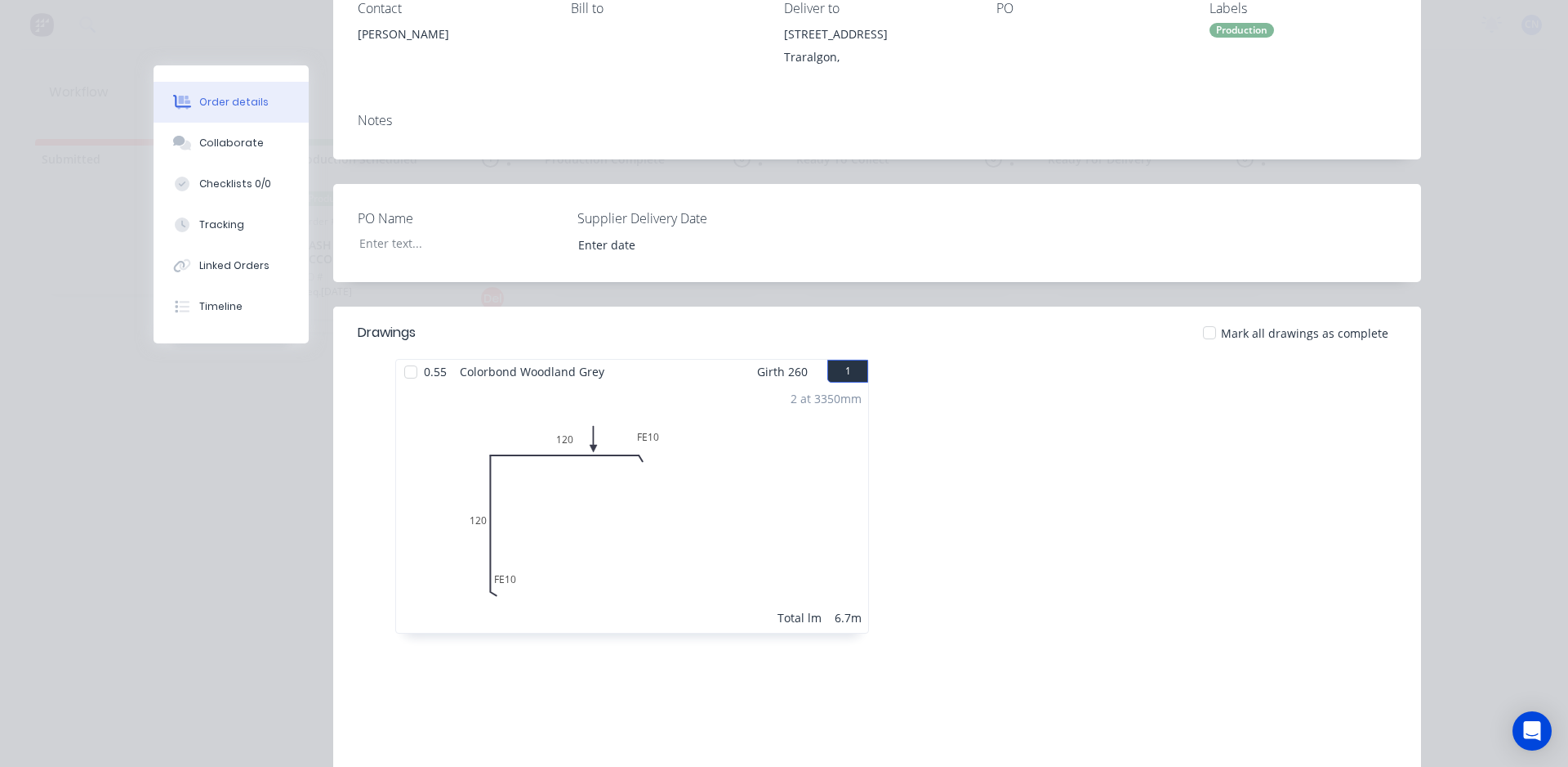
click at [408, 378] on div at bounding box center [411, 371] width 32 height 32
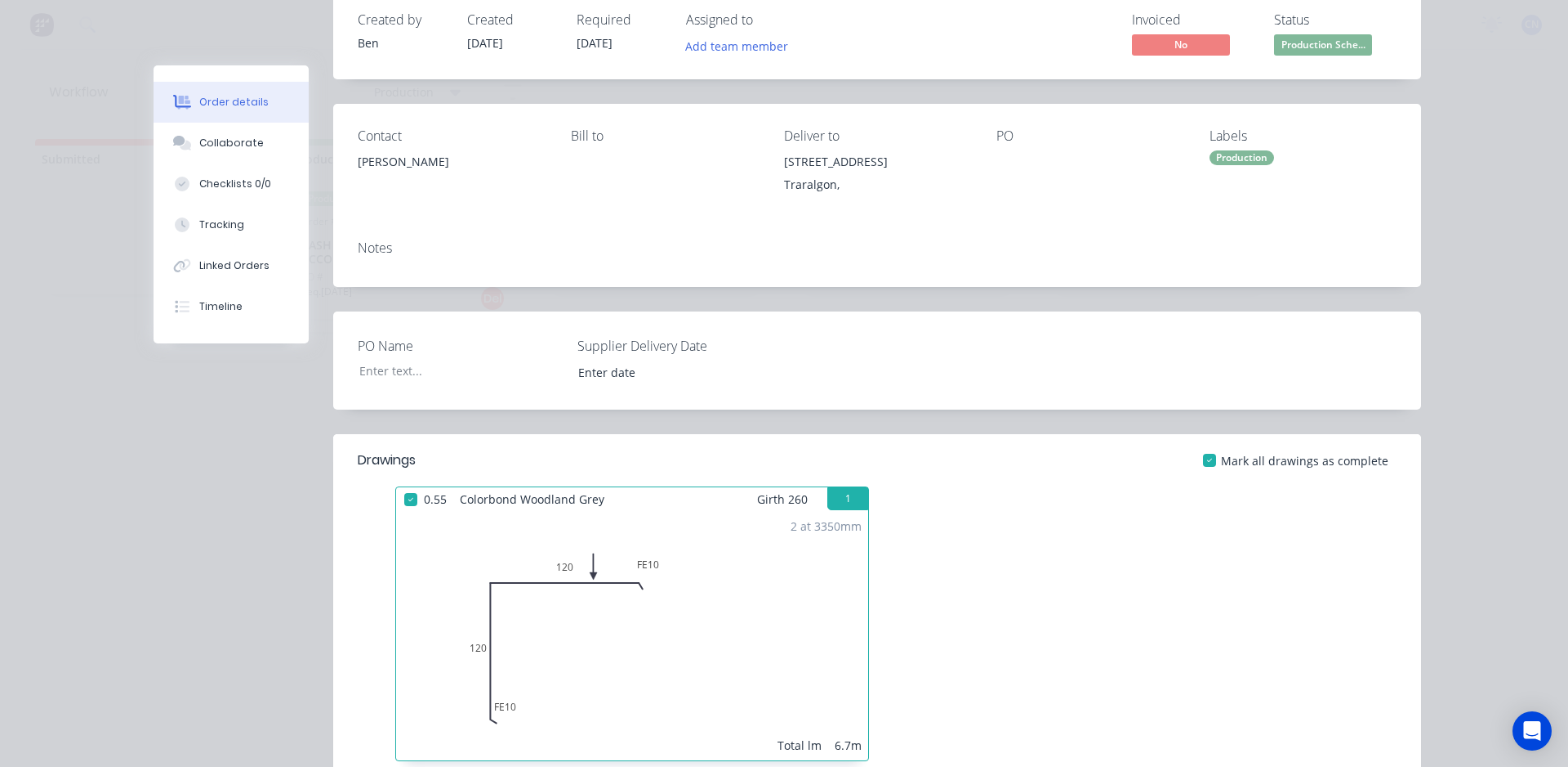
scroll to position [0, 0]
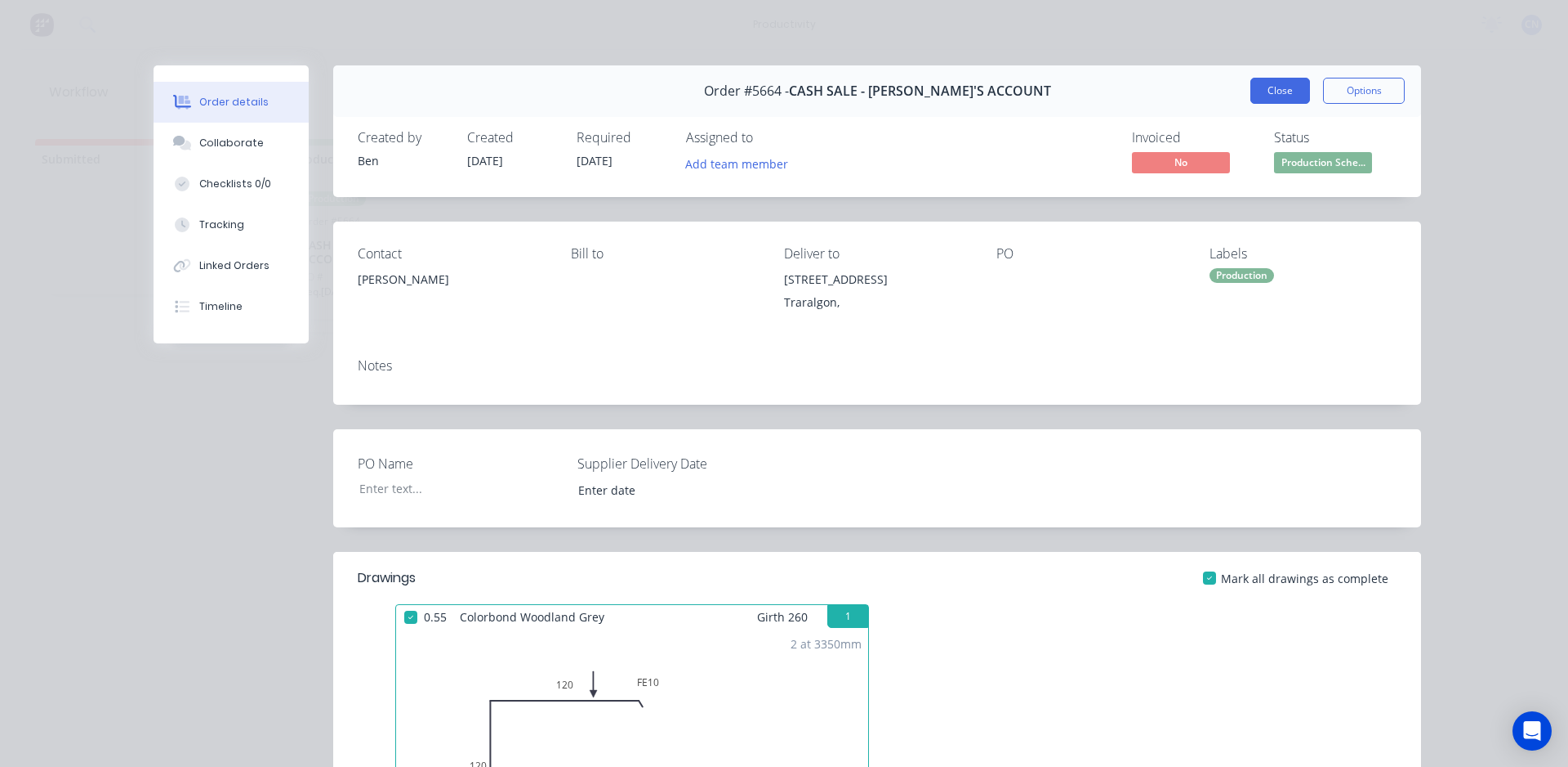
click at [1282, 100] on button "Close" at bounding box center [1280, 90] width 60 height 26
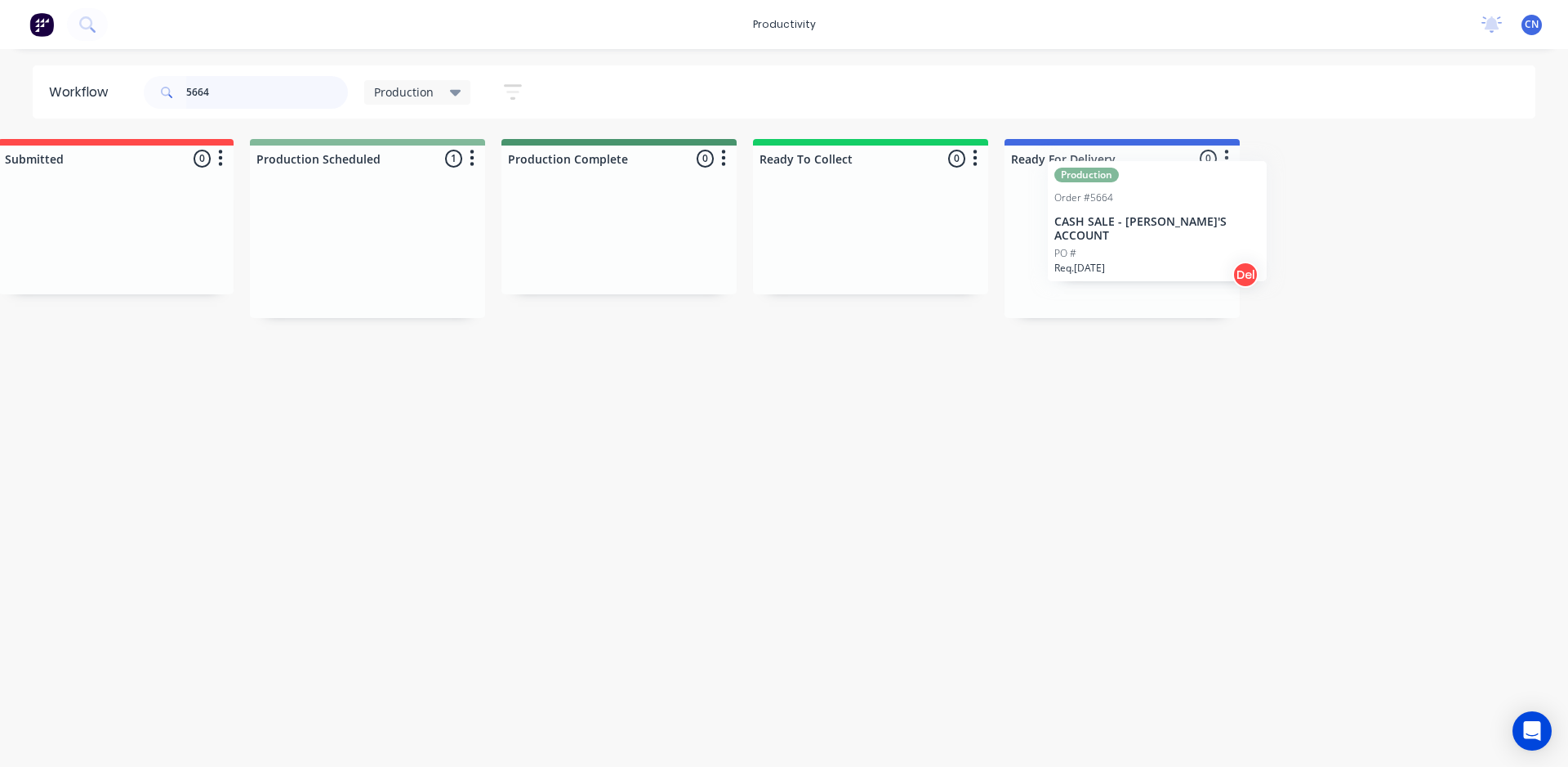
scroll to position [0, 39]
drag, startPoint x: 353, startPoint y: 232, endPoint x: 1086, endPoint y: 209, distance: 733.4
click at [1086, 209] on div "Submitted 0 Sort By Created date Required date Order number Customer name Most …" at bounding box center [1192, 228] width 2488 height 179
drag, startPoint x: 284, startPoint y: 91, endPoint x: 10, endPoint y: 136, distance: 277.7
click at [1, 141] on div "Workflow 5664 Production Save new view None edit Production (Default) edit Comp…" at bounding box center [745, 400] width 1568 height 669
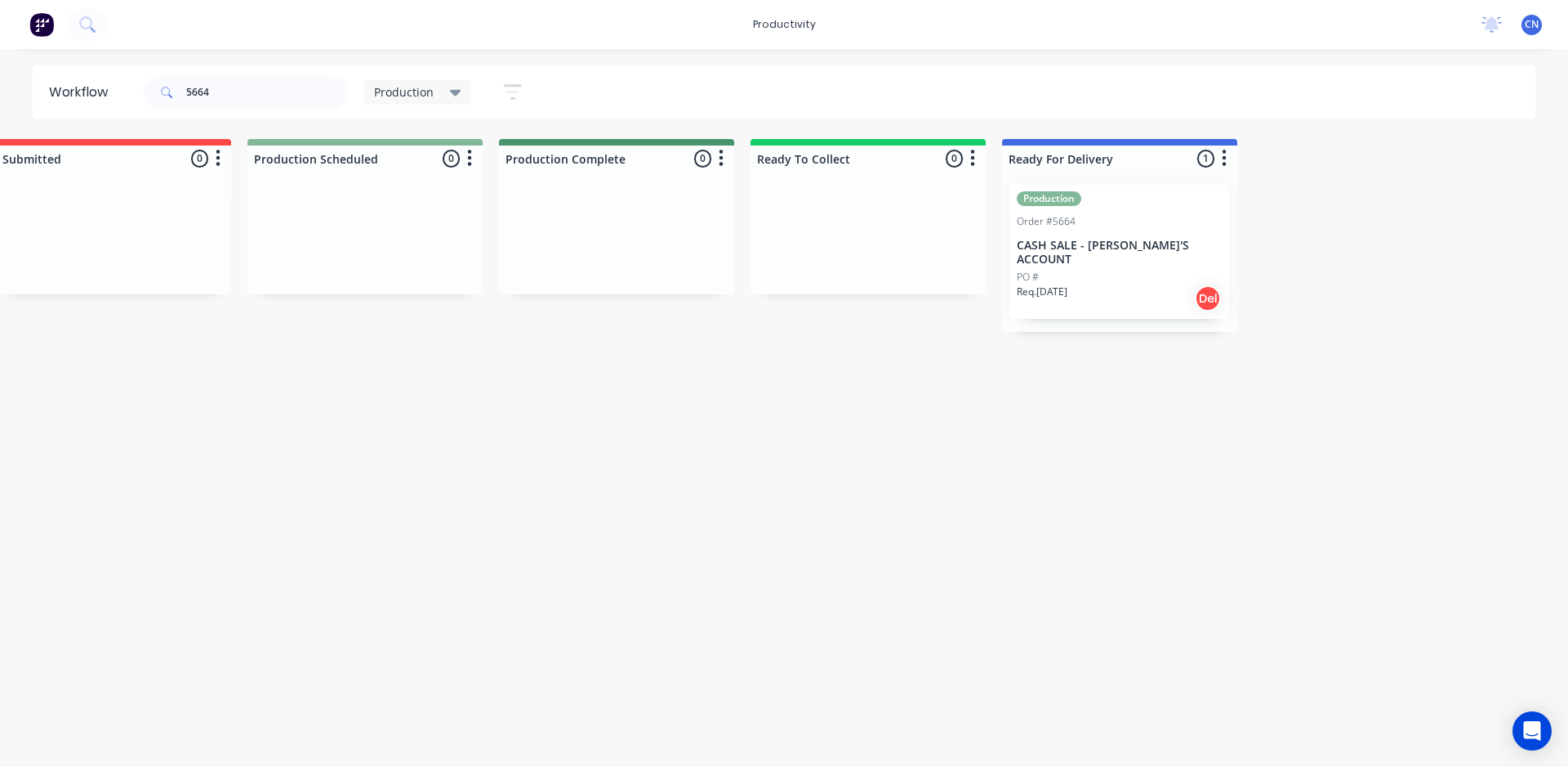
click at [47, 24] on img at bounding box center [41, 24] width 24 height 24
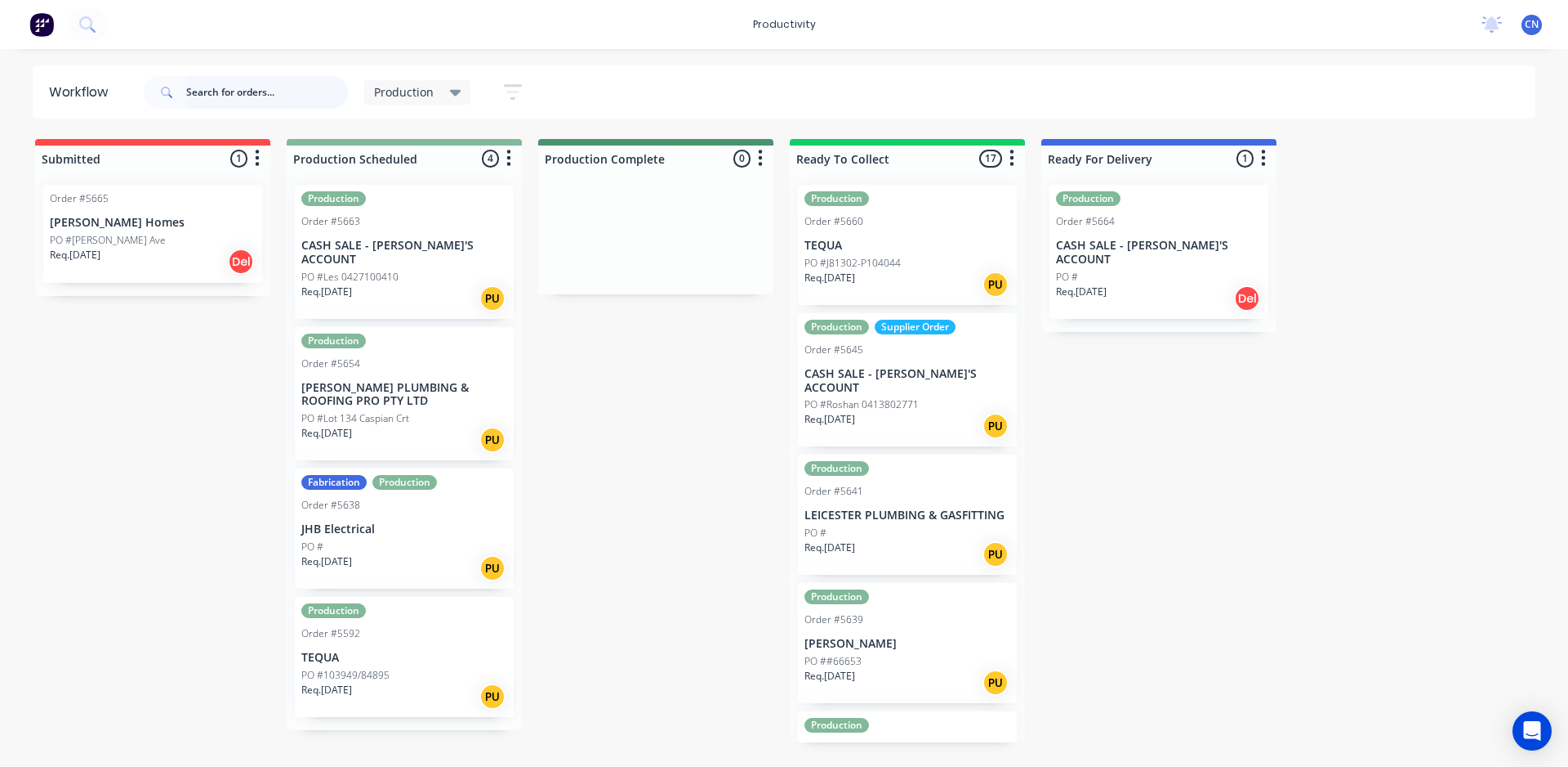
drag, startPoint x: 224, startPoint y: 95, endPoint x: 269, endPoint y: 117, distance: 50.1
click at [230, 95] on input "text" at bounding box center [267, 92] width 162 height 32
type input "5663"
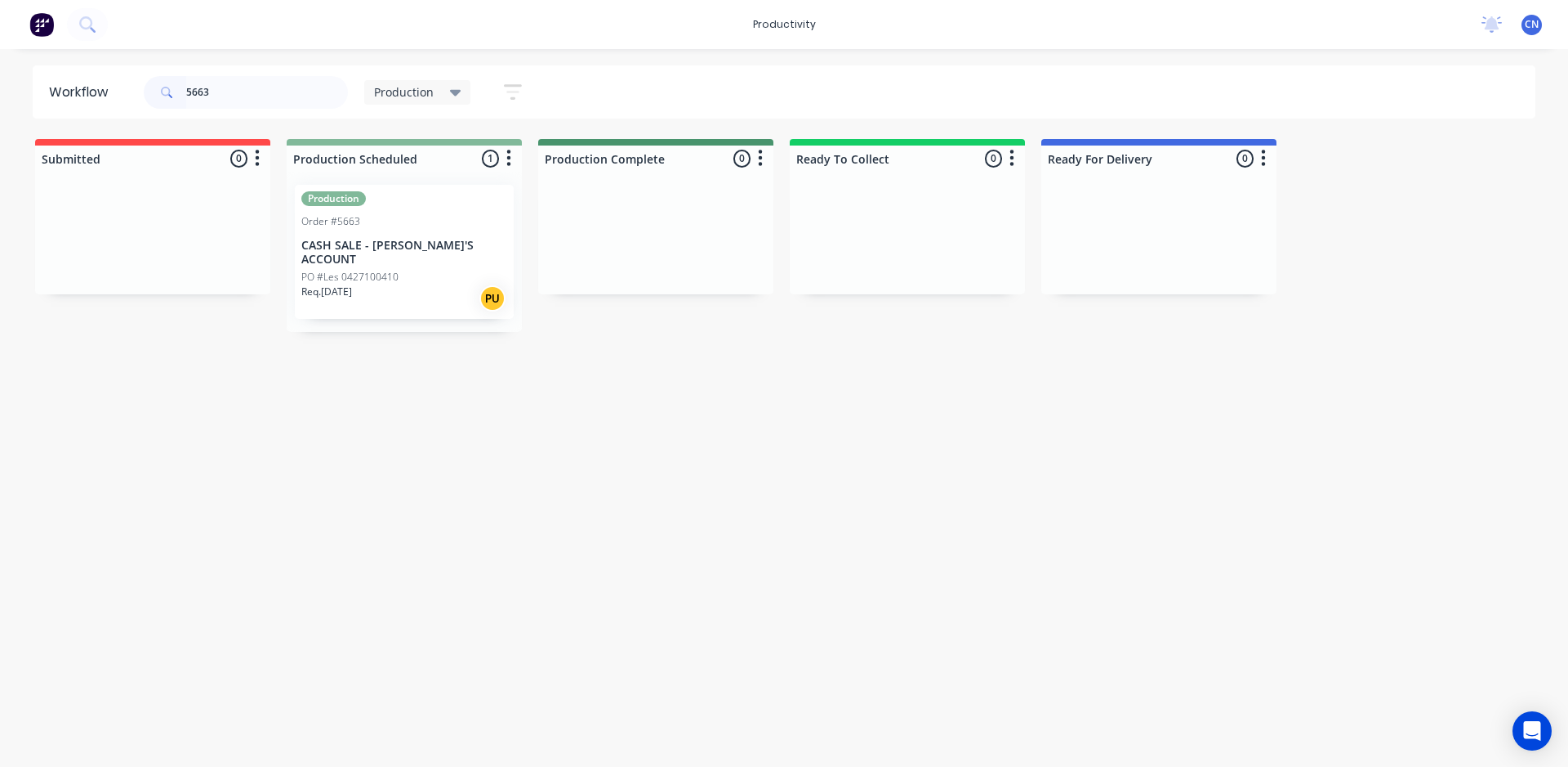
click at [432, 230] on div "Production Order #5663 CASH SALE - BEN'S ACCOUNT PO #Les 0427100410 Req. [DATE]…" at bounding box center [404, 251] width 219 height 134
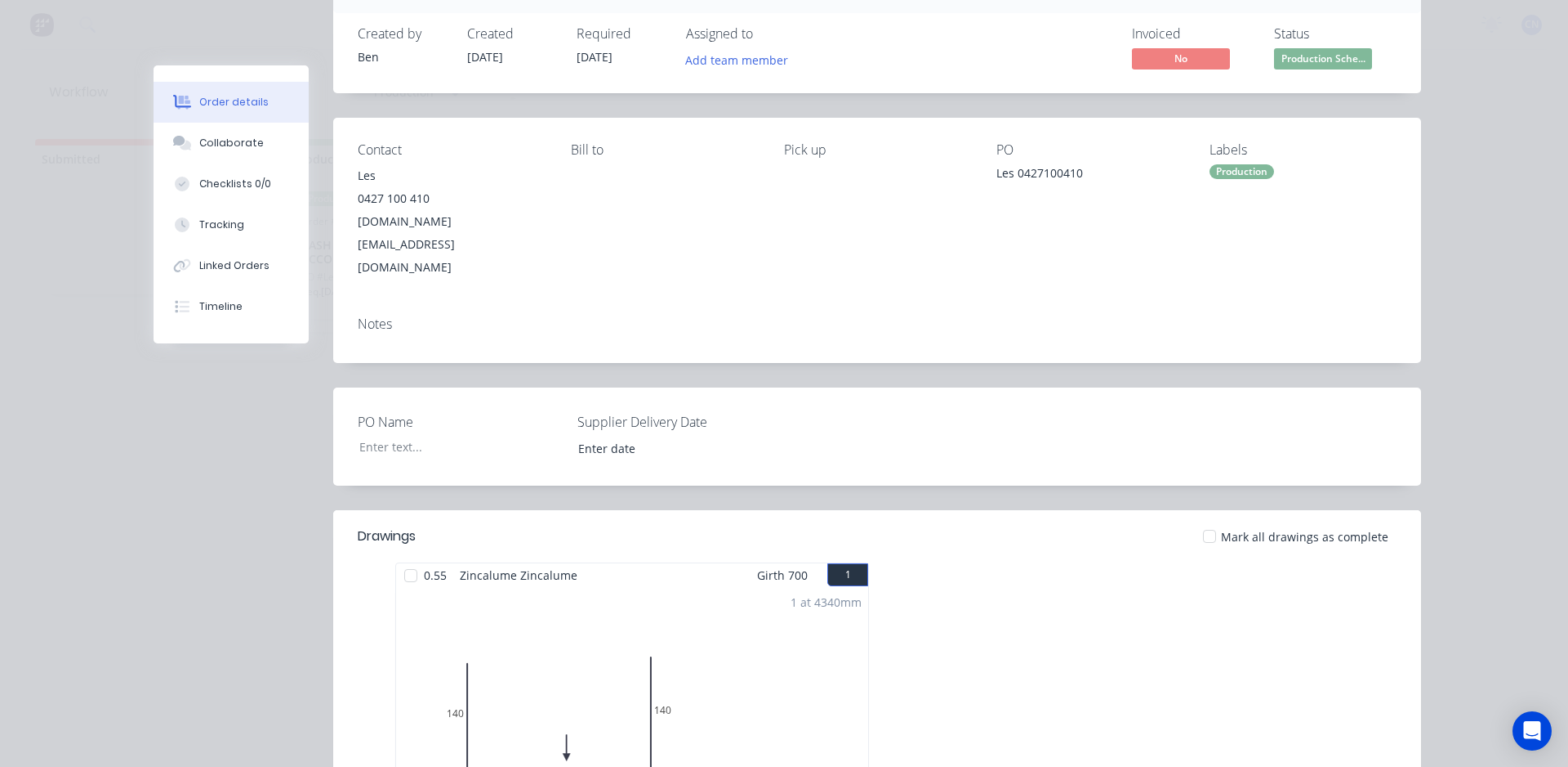
scroll to position [245, 0]
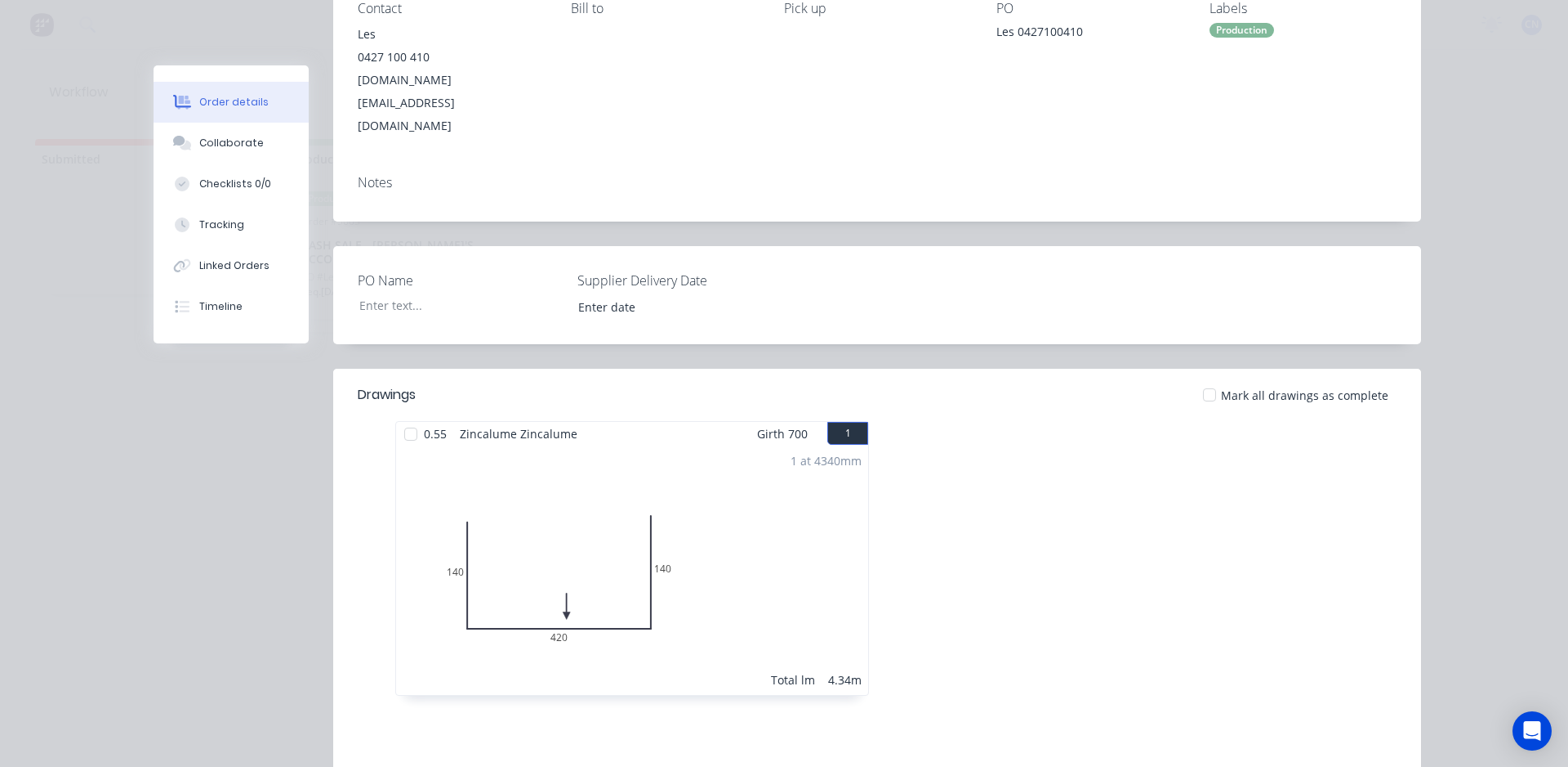
click at [406, 418] on div at bounding box center [411, 433] width 32 height 32
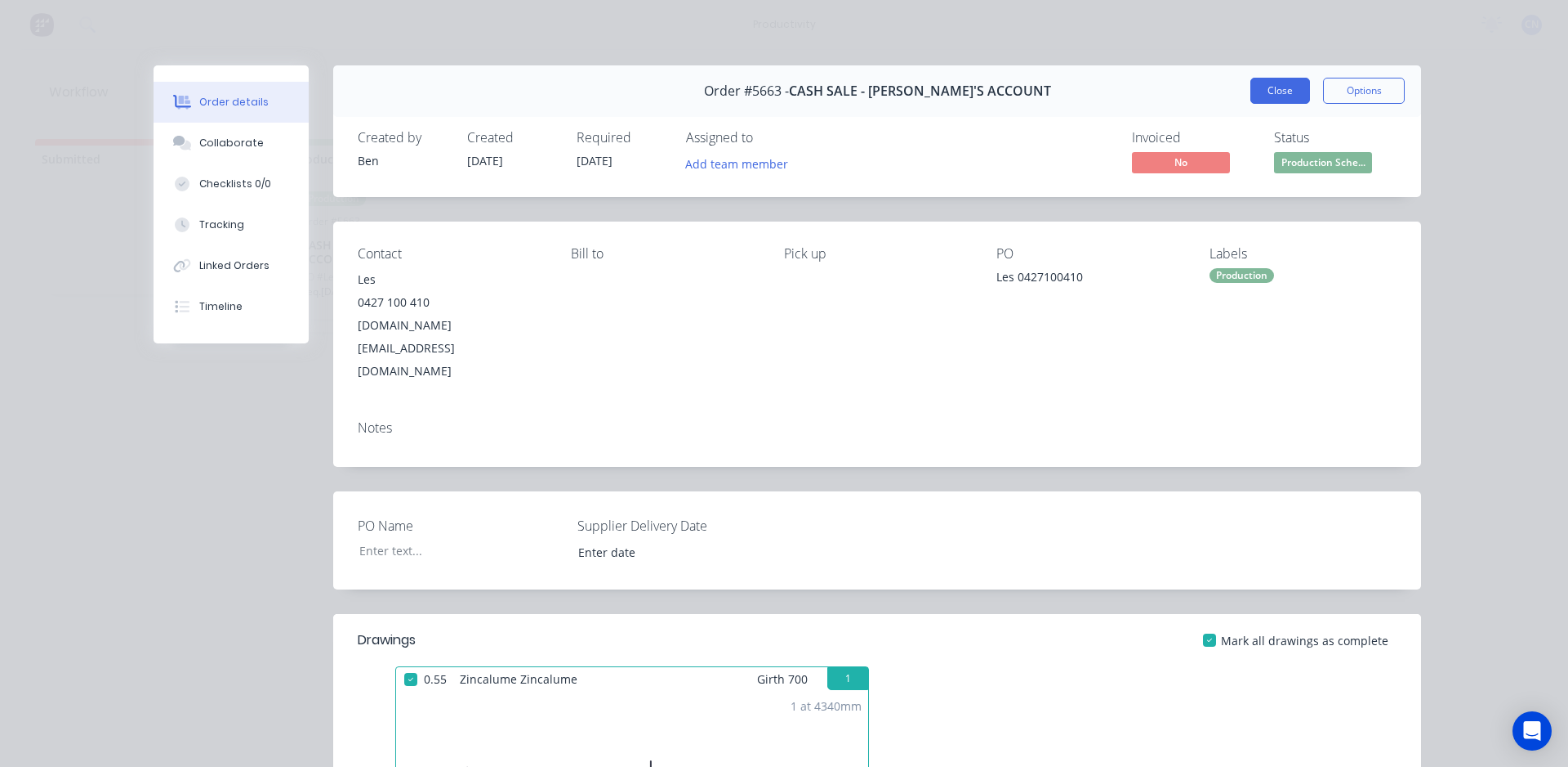
click at [1250, 95] on button "Close" at bounding box center [1280, 90] width 60 height 26
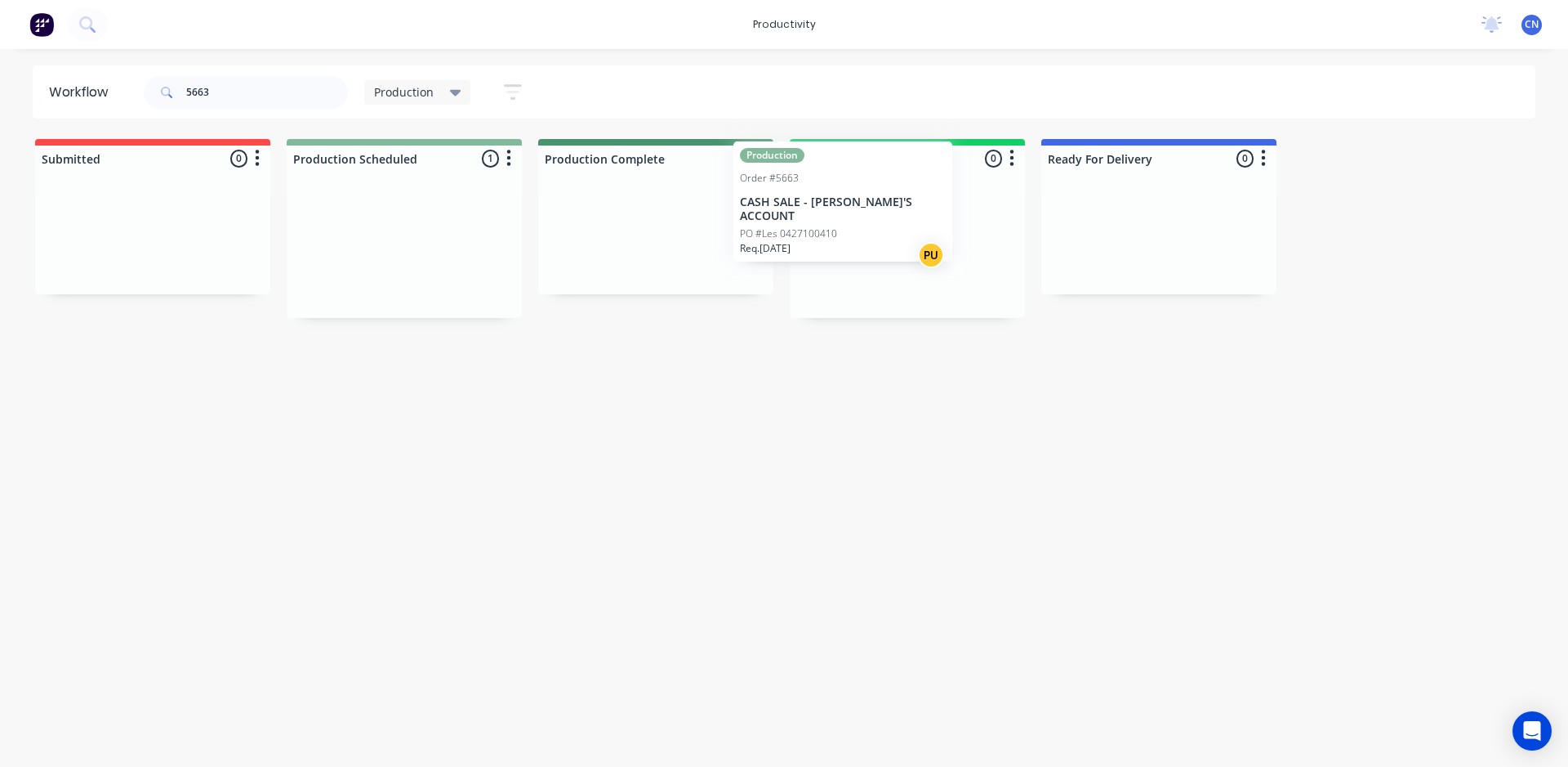
drag, startPoint x: 437, startPoint y: 235, endPoint x: 881, endPoint y: 191, distance: 446.2
click at [881, 191] on div "Submitted 0 Sort By Created date Required date Order number Customer name Most …" at bounding box center [1231, 228] width 2488 height 179
